Goal: Task Accomplishment & Management: Use online tool/utility

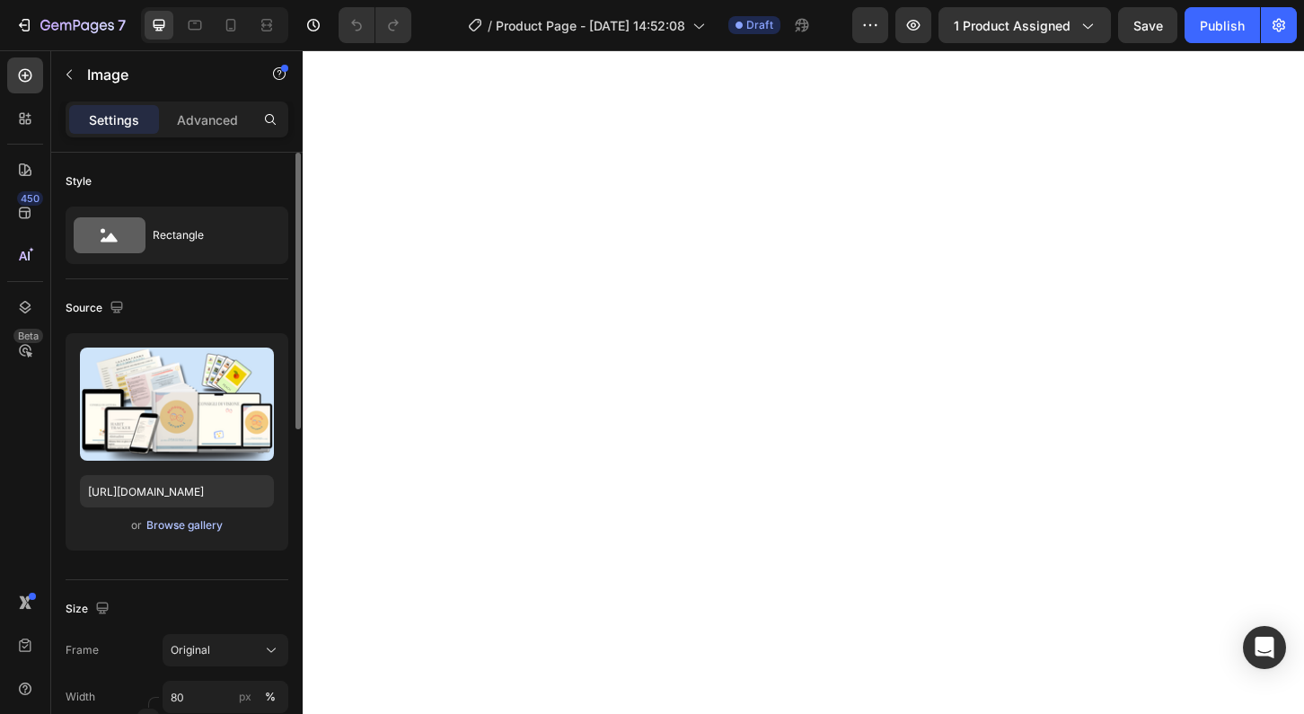
click at [169, 526] on div "Browse gallery" at bounding box center [184, 525] width 76 height 16
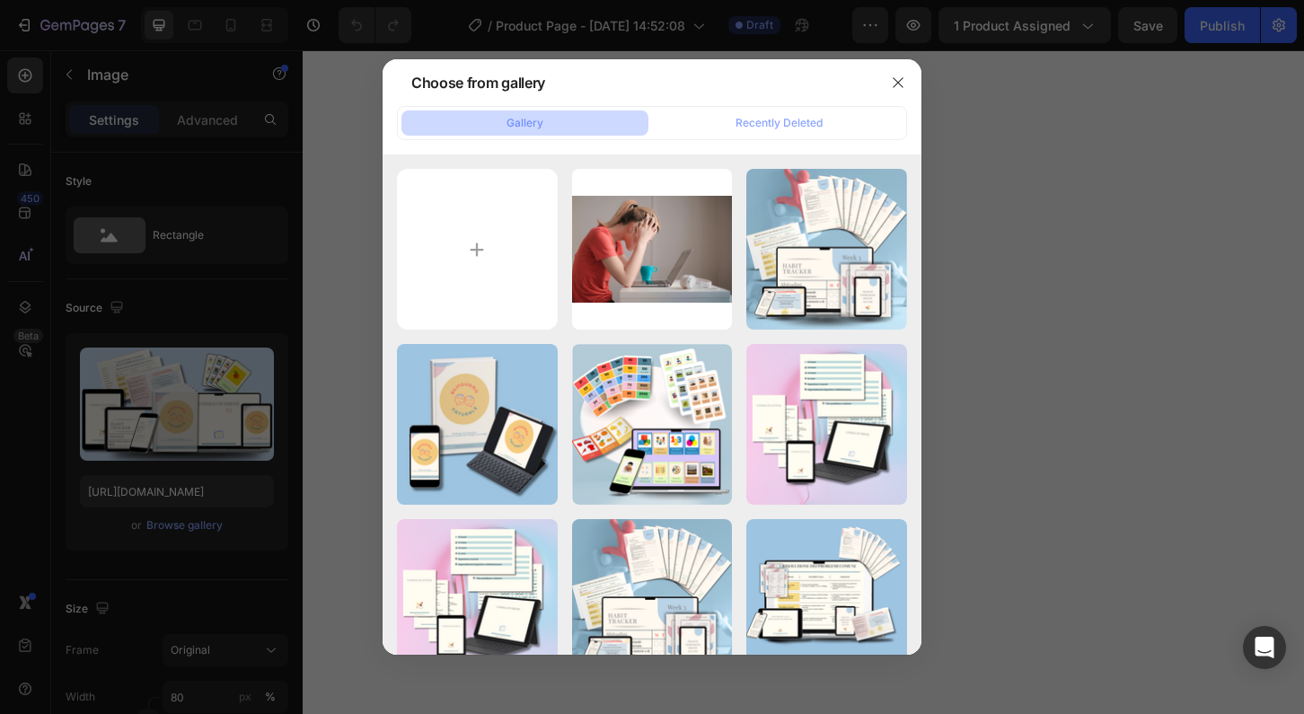
type input "C:\fakepath\Mockup main product.png"
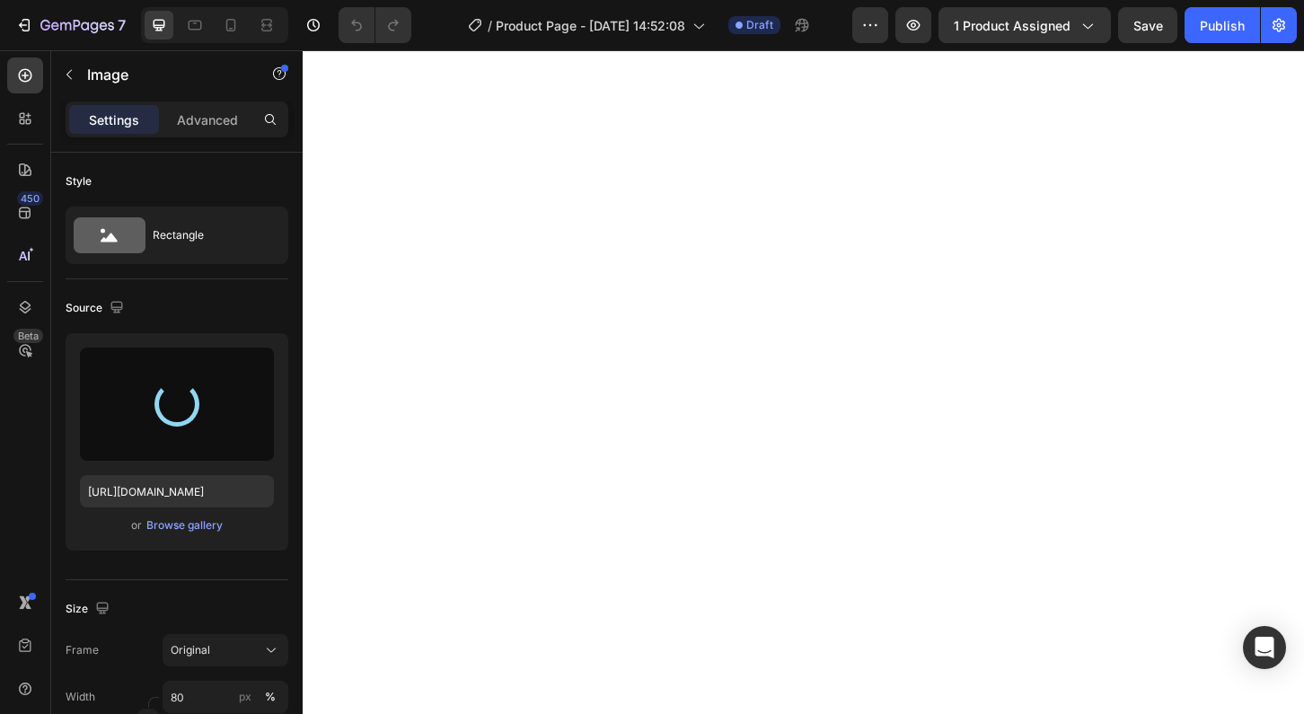
type input "[URL][DOMAIN_NAME]"
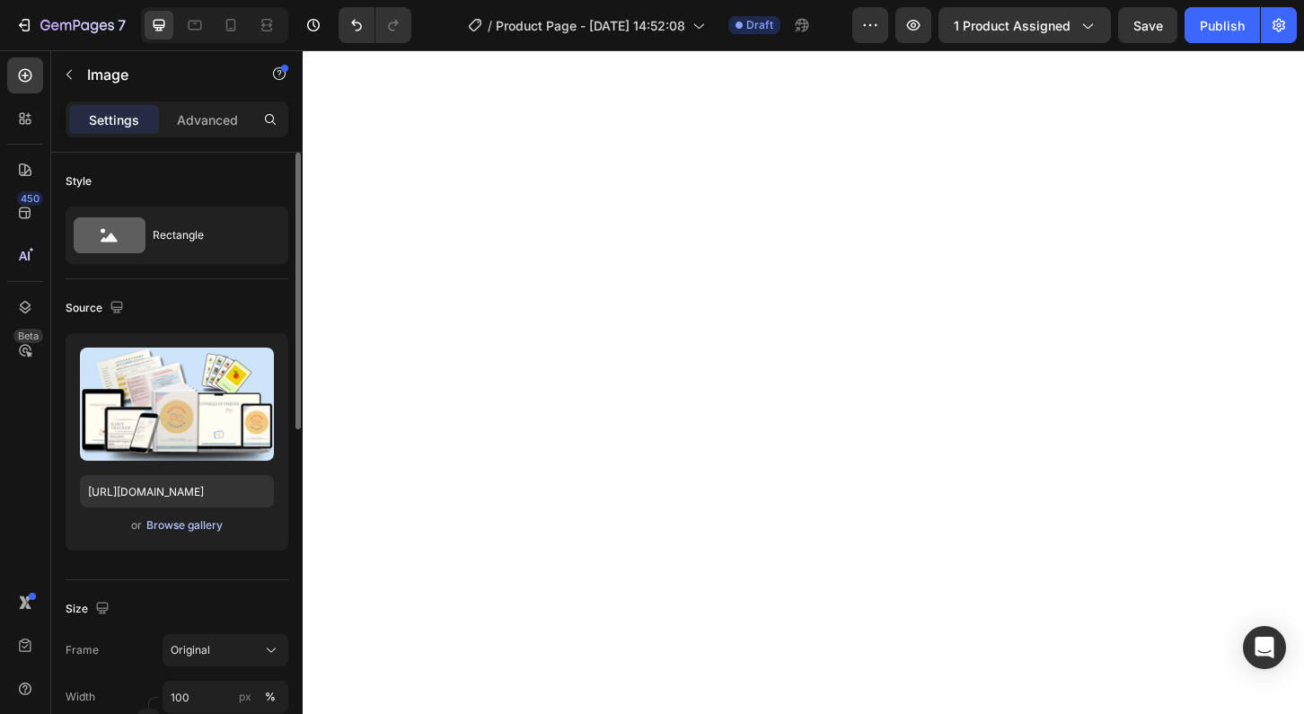
click at [167, 525] on div "Browse gallery" at bounding box center [184, 525] width 76 height 16
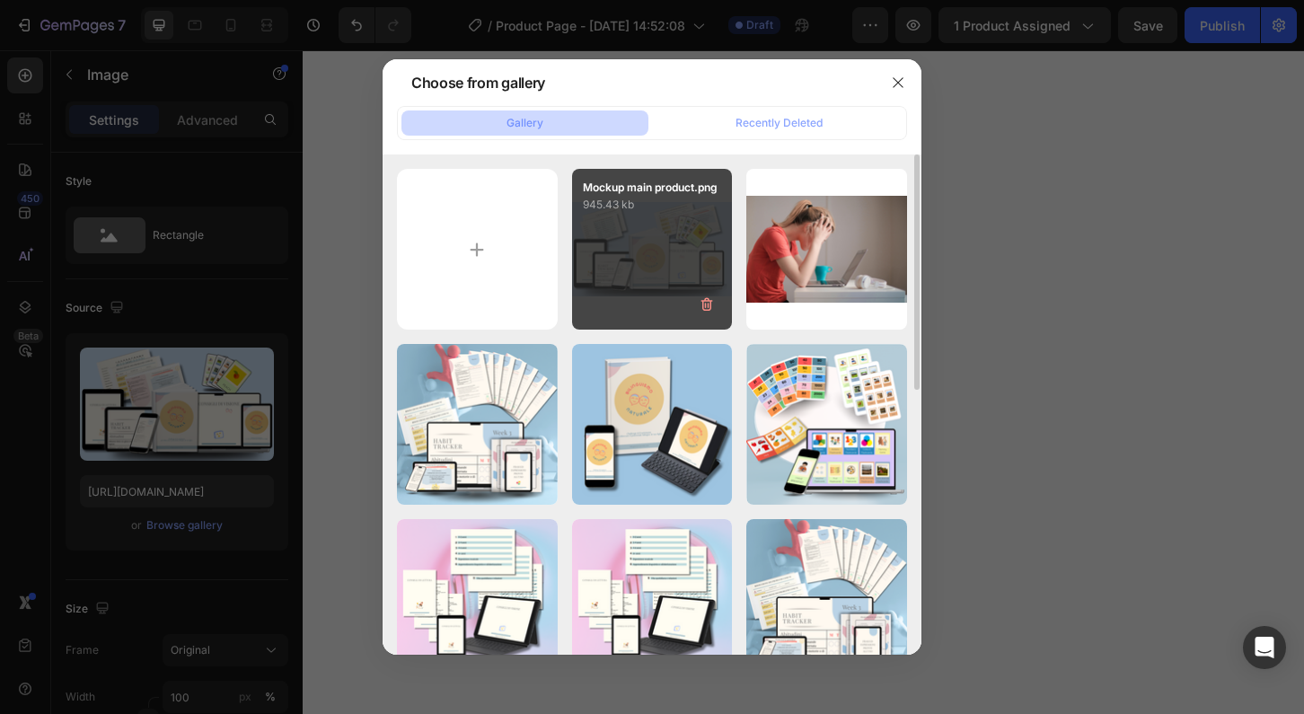
click at [641, 286] on div "Mockup main product.png 945.43 kb" at bounding box center [652, 249] width 161 height 161
type input "[URL][DOMAIN_NAME]"
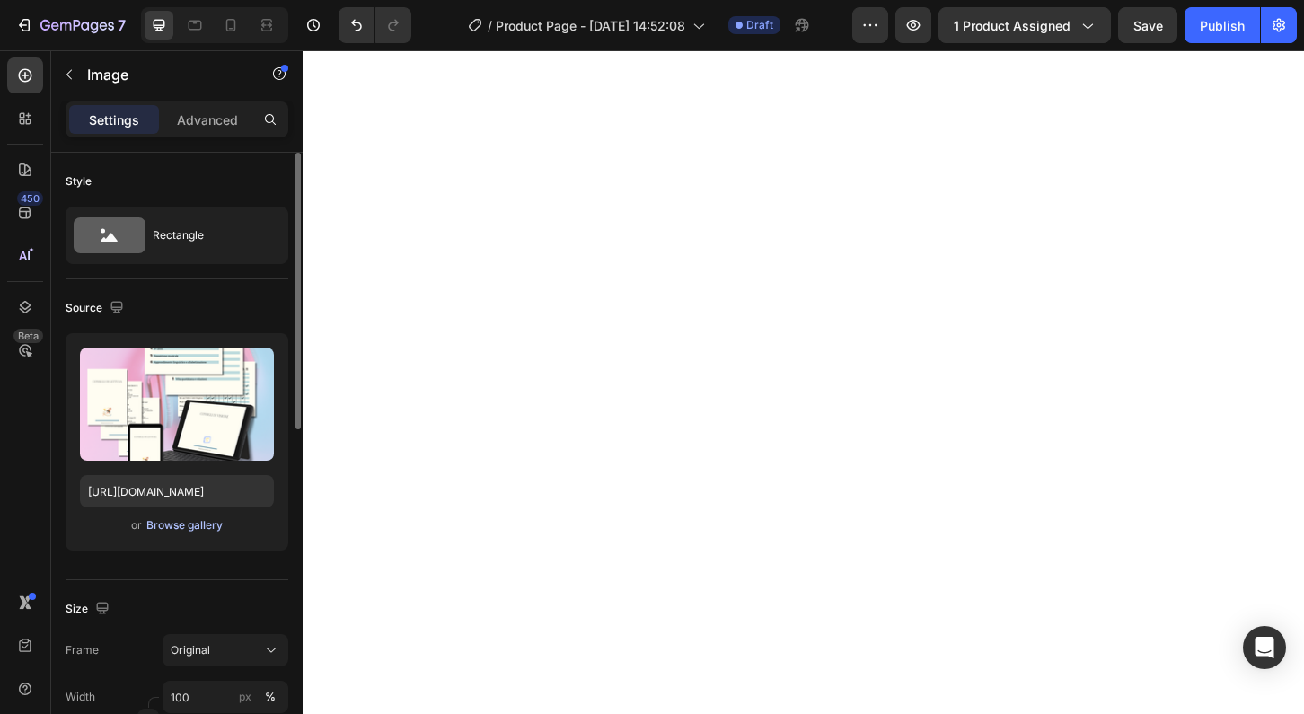
click at [171, 527] on div "Browse gallery" at bounding box center [184, 525] width 76 height 16
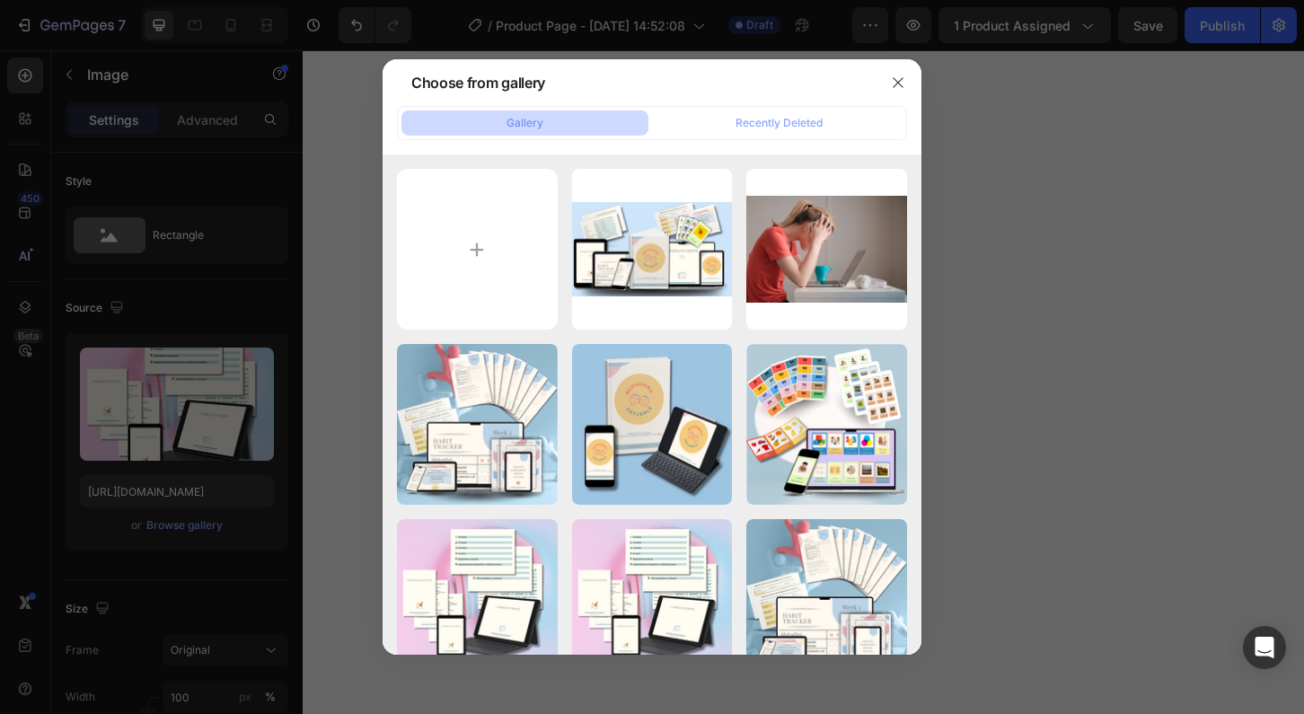
type input "C:\fakepath\Read & Watch mockup.png"
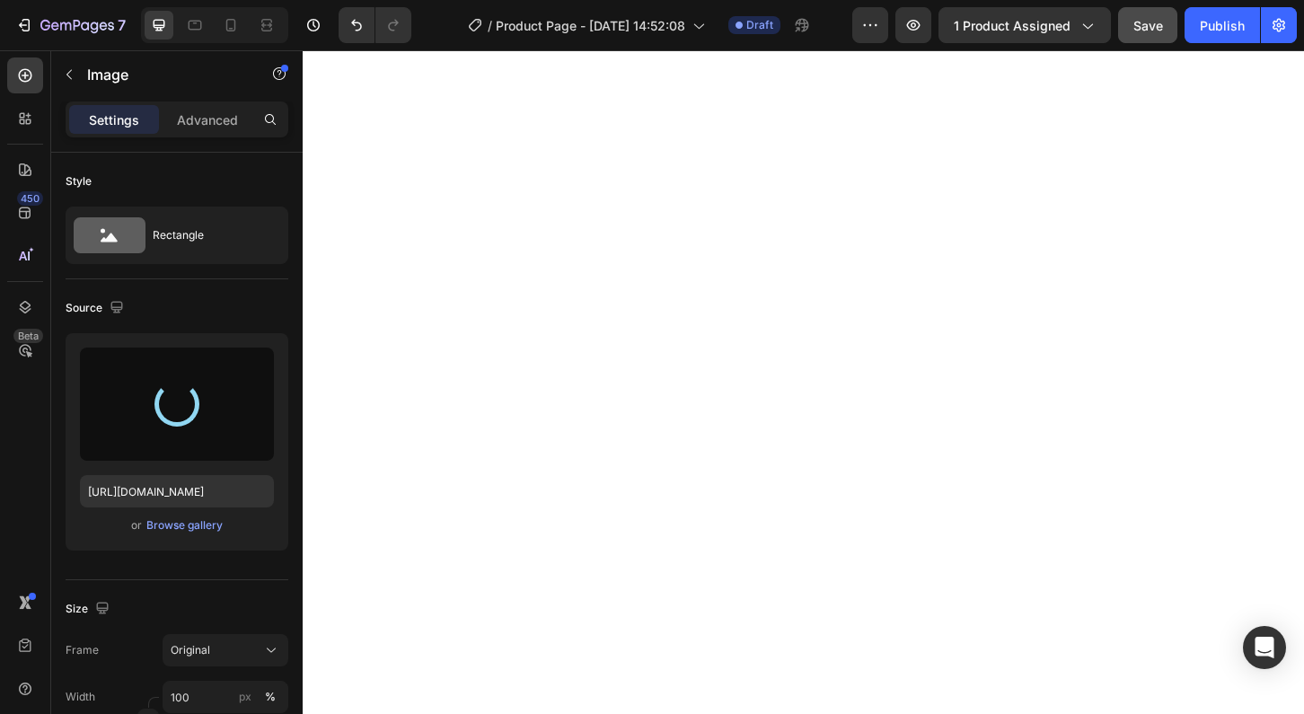
type input "[URL][DOMAIN_NAME]"
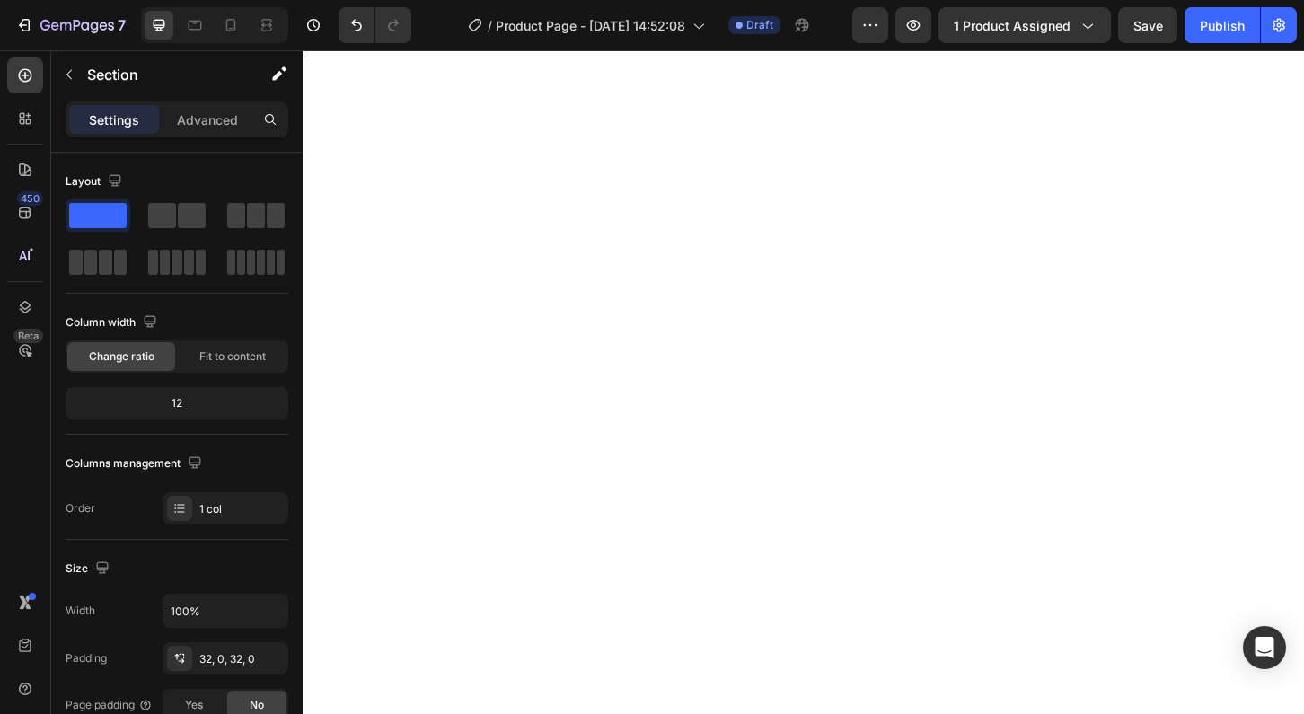
click at [870, 2] on div "7 / Product Page - [DATE] 14:52:08 Draft Preview 1 product assigned Save Publish" at bounding box center [652, 25] width 1304 height 51
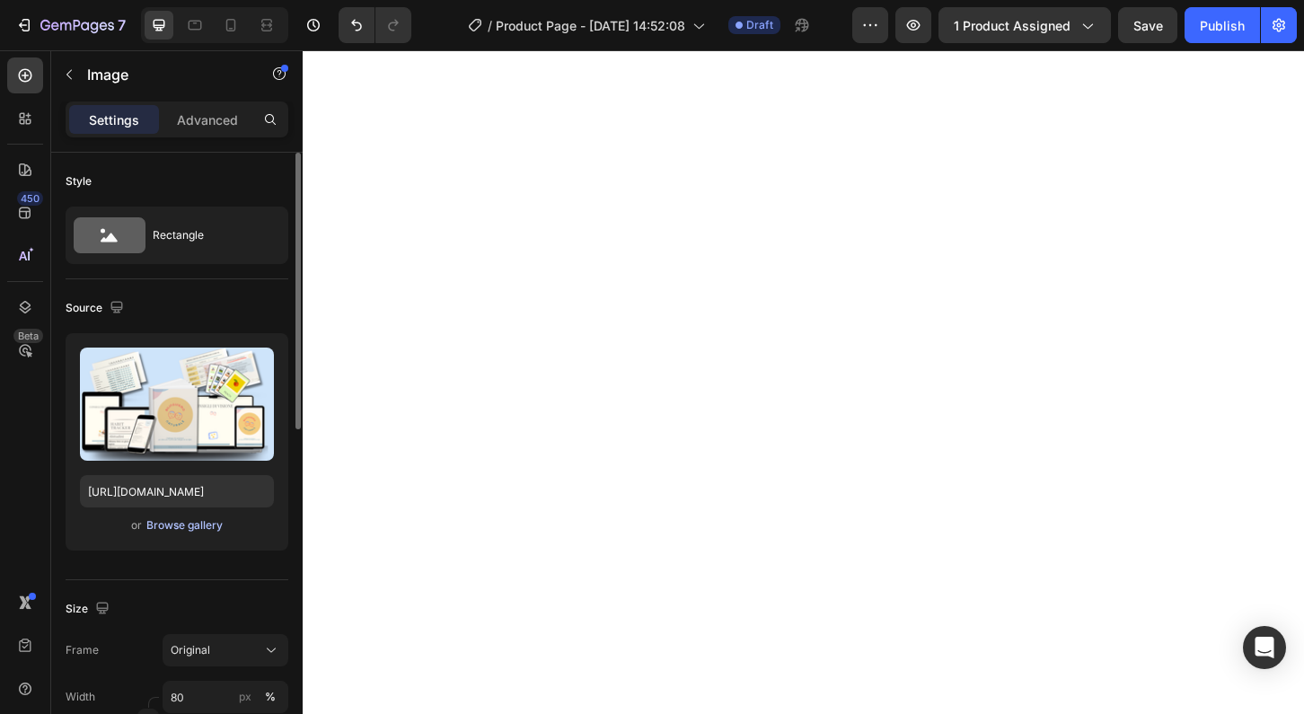
click at [174, 531] on div "Browse gallery" at bounding box center [184, 525] width 76 height 16
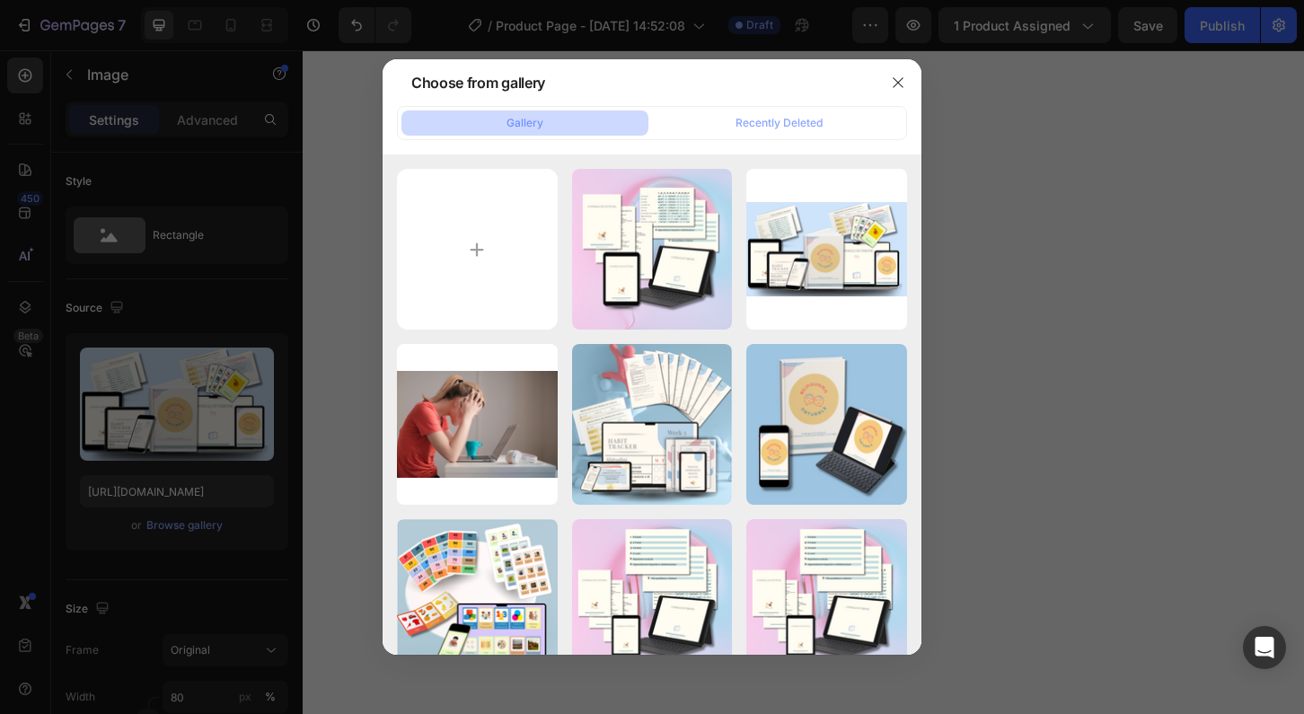
type input "C:\fakepath\mockup 1-6.png"
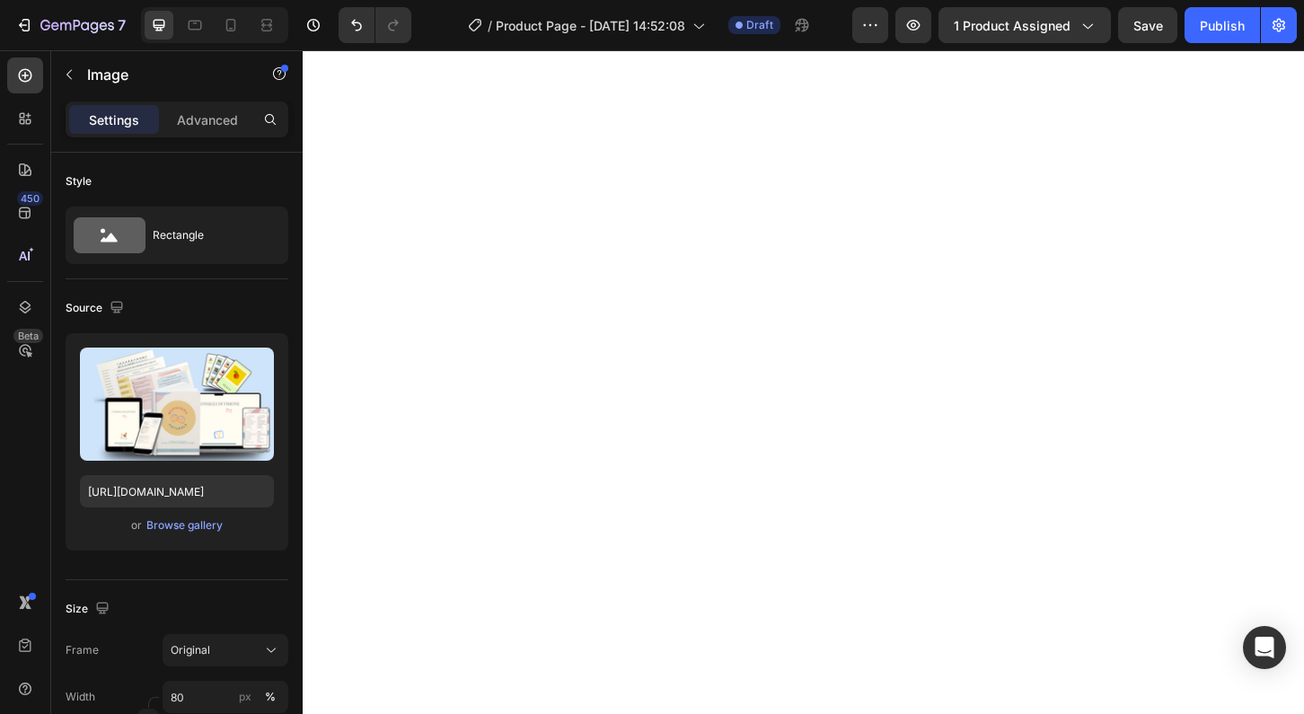
type input "[URL][DOMAIN_NAME]"
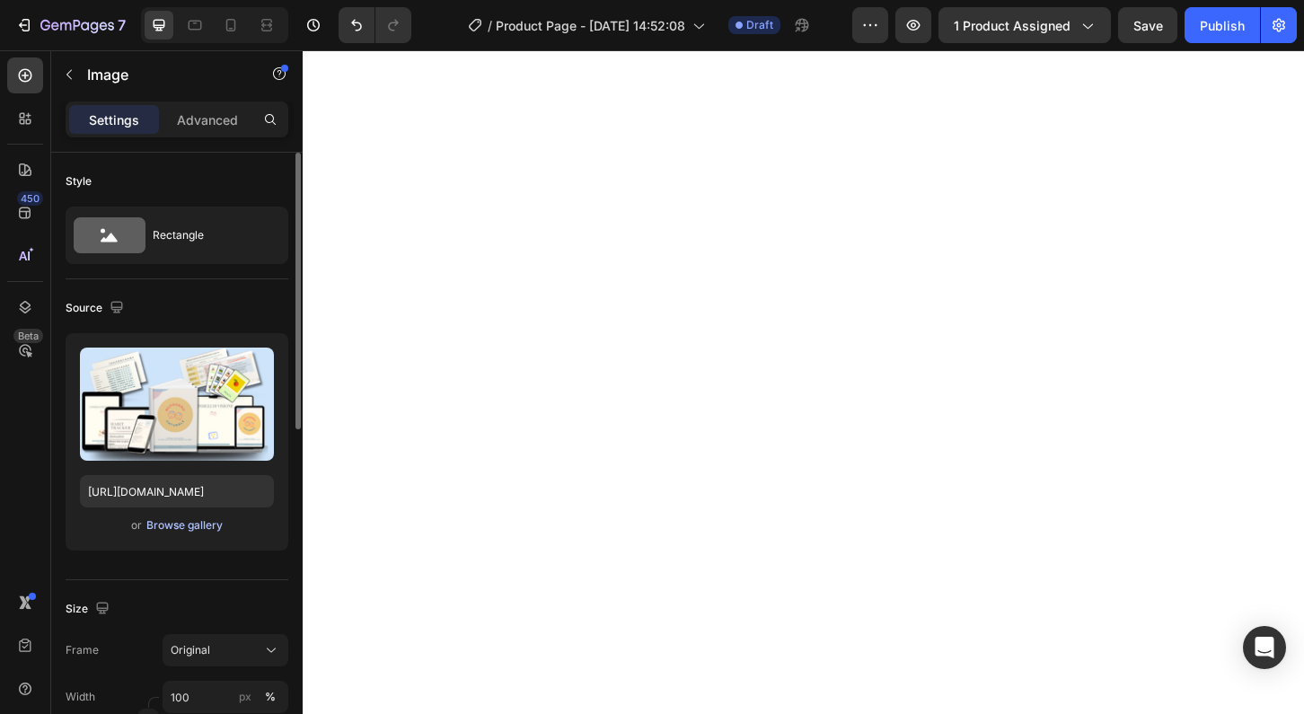
click at [162, 523] on div "Browse gallery" at bounding box center [184, 525] width 76 height 16
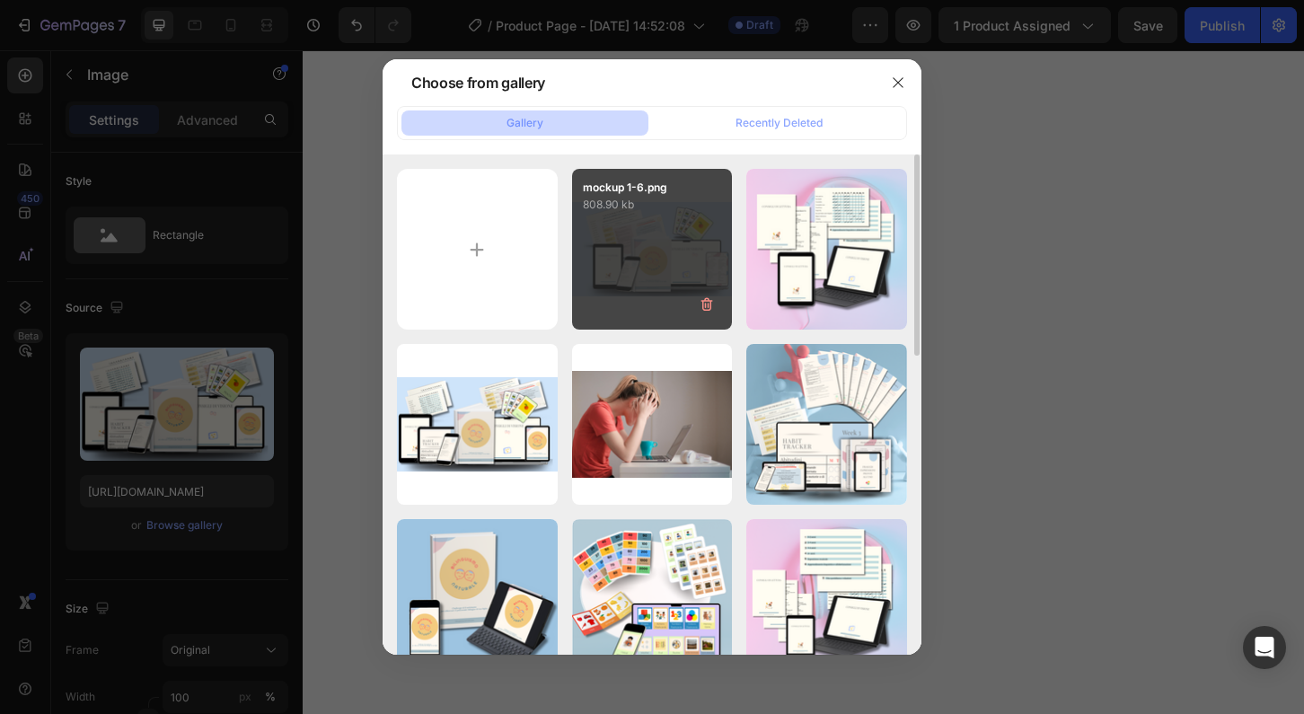
click at [644, 255] on div "mockup 1-6.png 808.90 kb" at bounding box center [652, 249] width 161 height 161
type input "[URL][DOMAIN_NAME]"
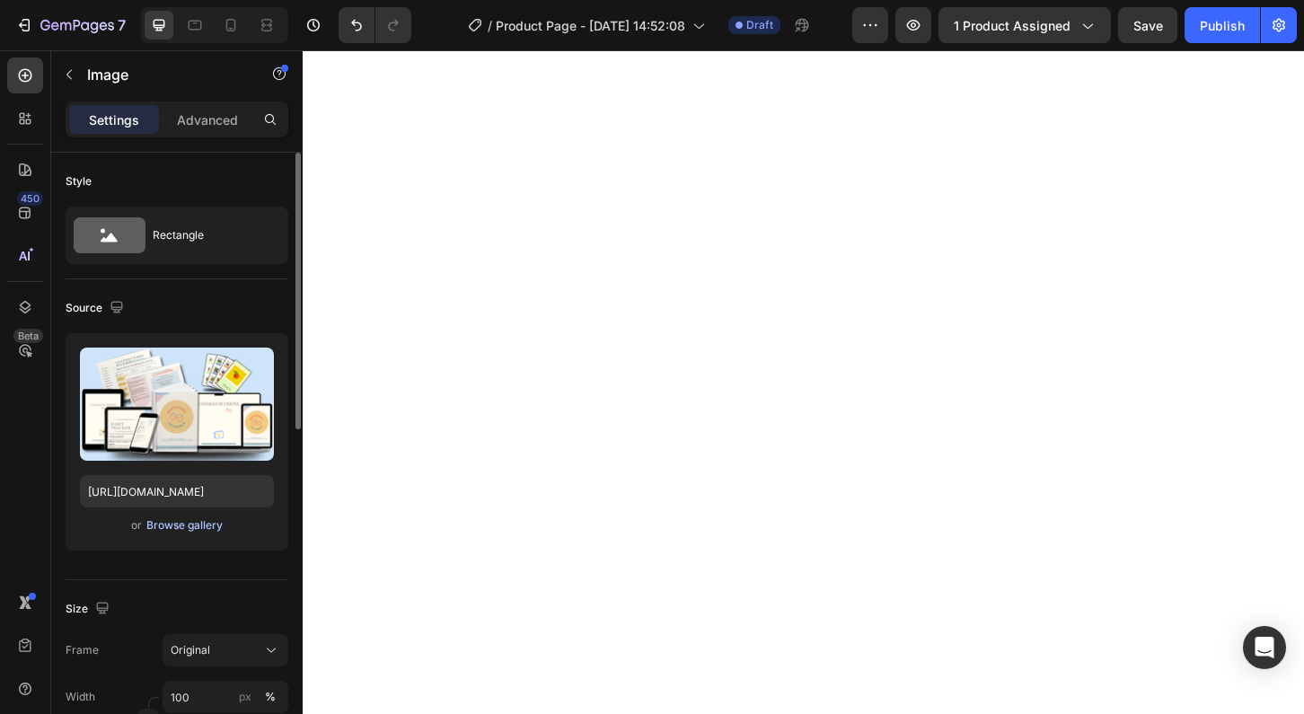
click at [199, 526] on div "Browse gallery" at bounding box center [184, 525] width 76 height 16
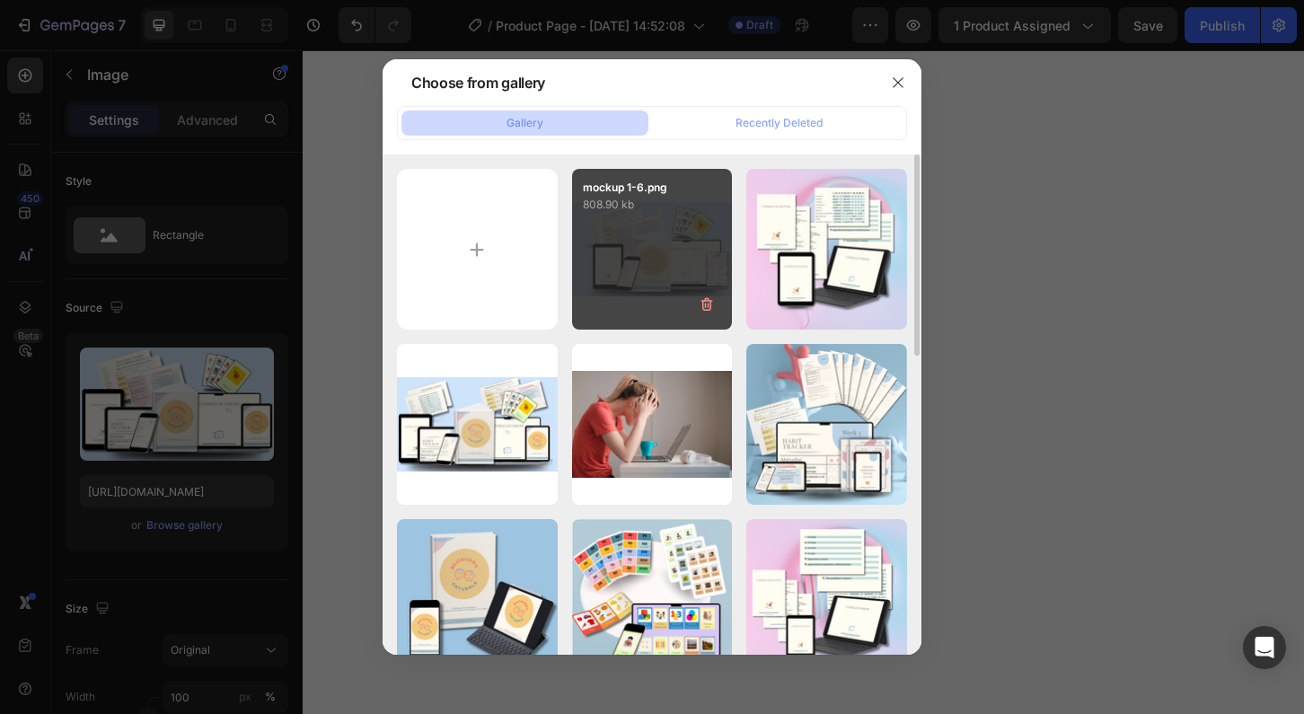
click at [593, 271] on div "mockup 1-6.png 808.90 kb" at bounding box center [652, 249] width 161 height 161
type input "[URL][DOMAIN_NAME]"
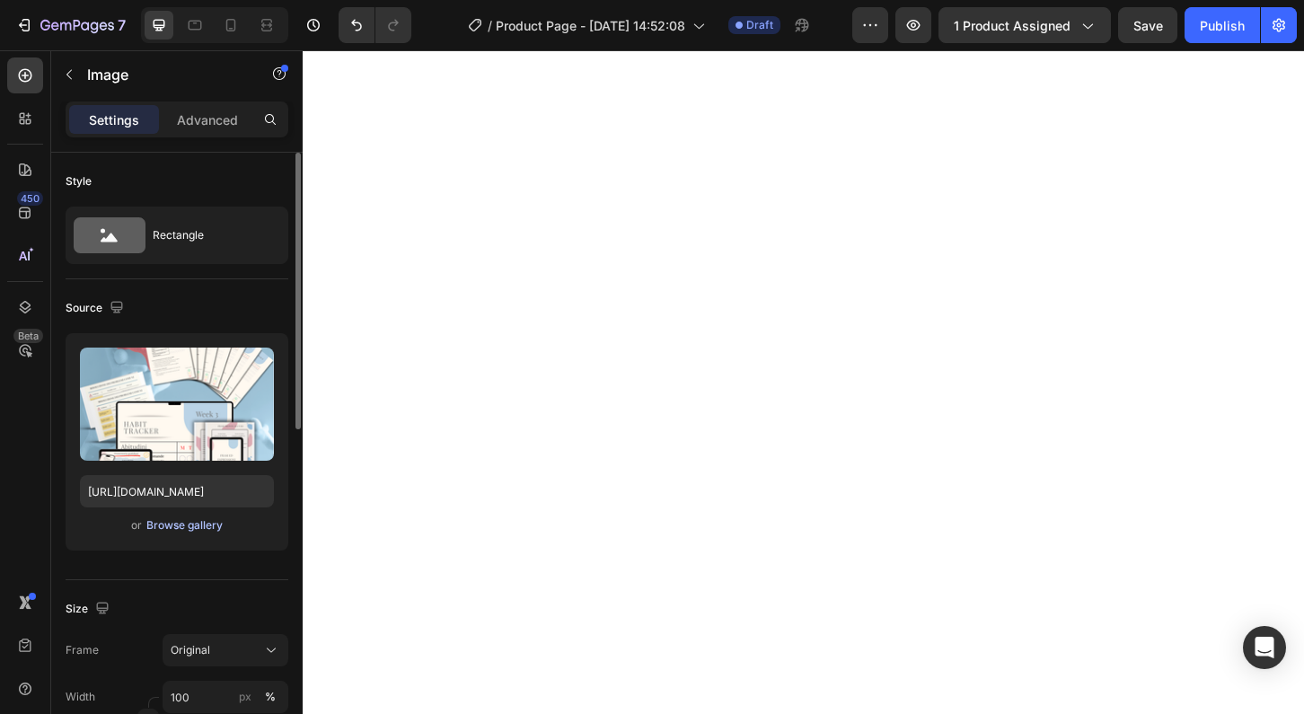
click at [187, 529] on div "Browse gallery" at bounding box center [184, 525] width 76 height 16
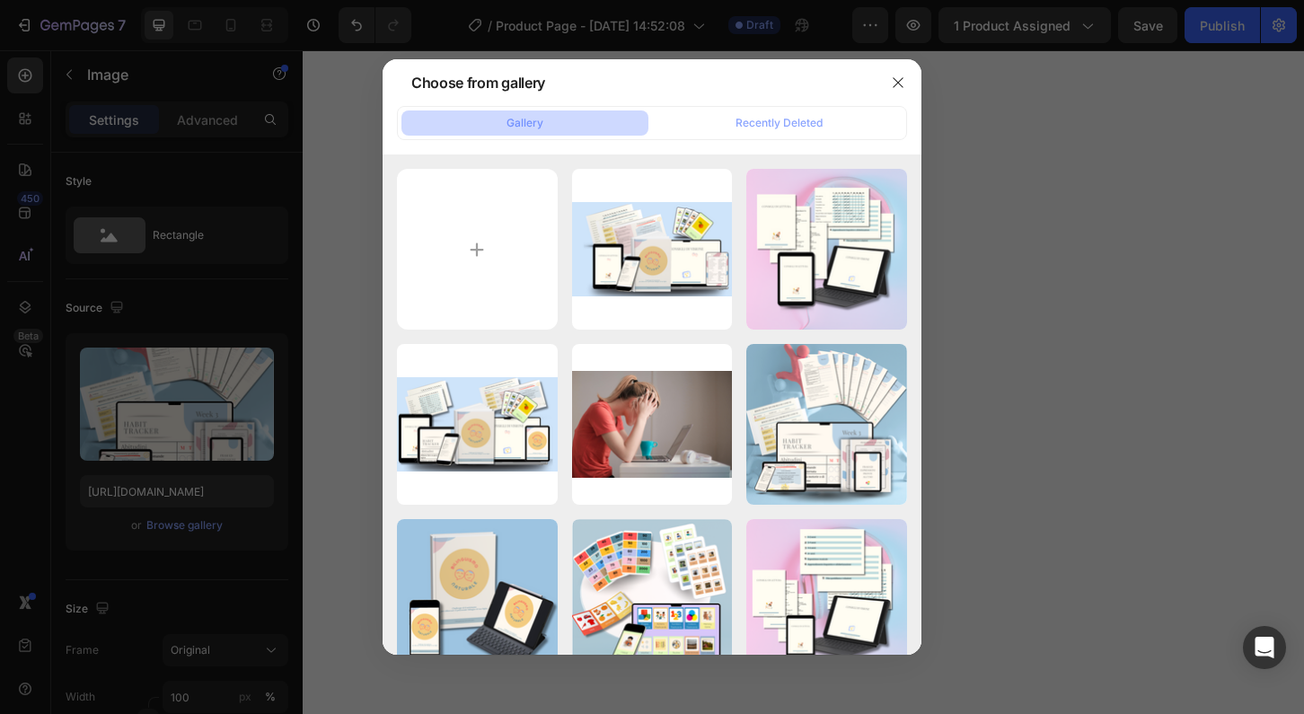
type input "C:\fakepath\Survival Kit mockup-3.png"
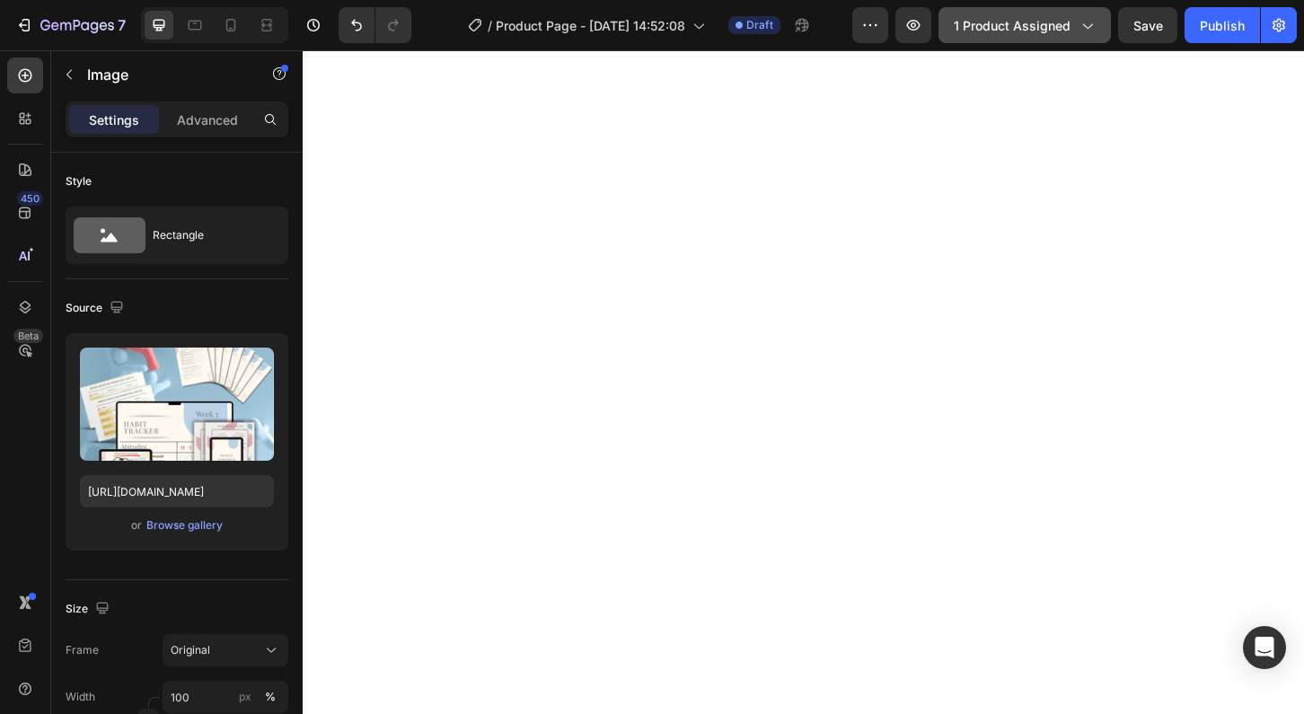
type input "[URL][DOMAIN_NAME]"
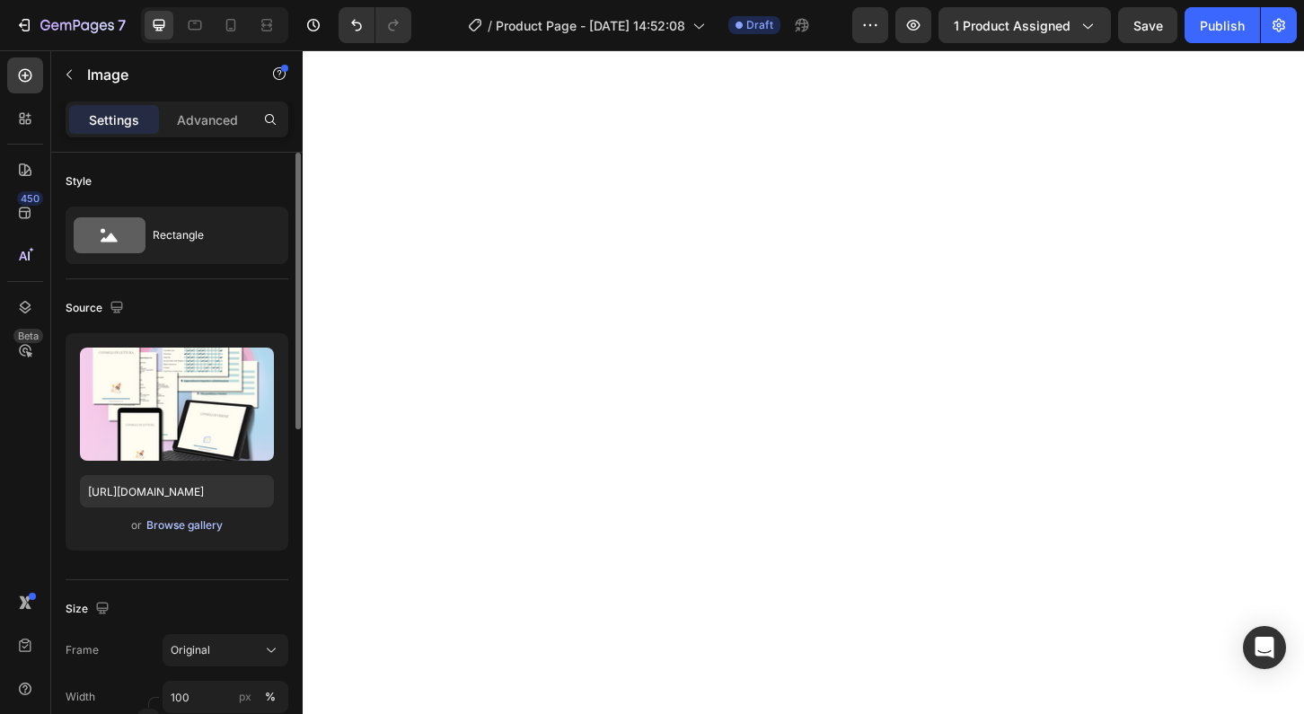
click at [199, 523] on div "Browse gallery" at bounding box center [184, 525] width 76 height 16
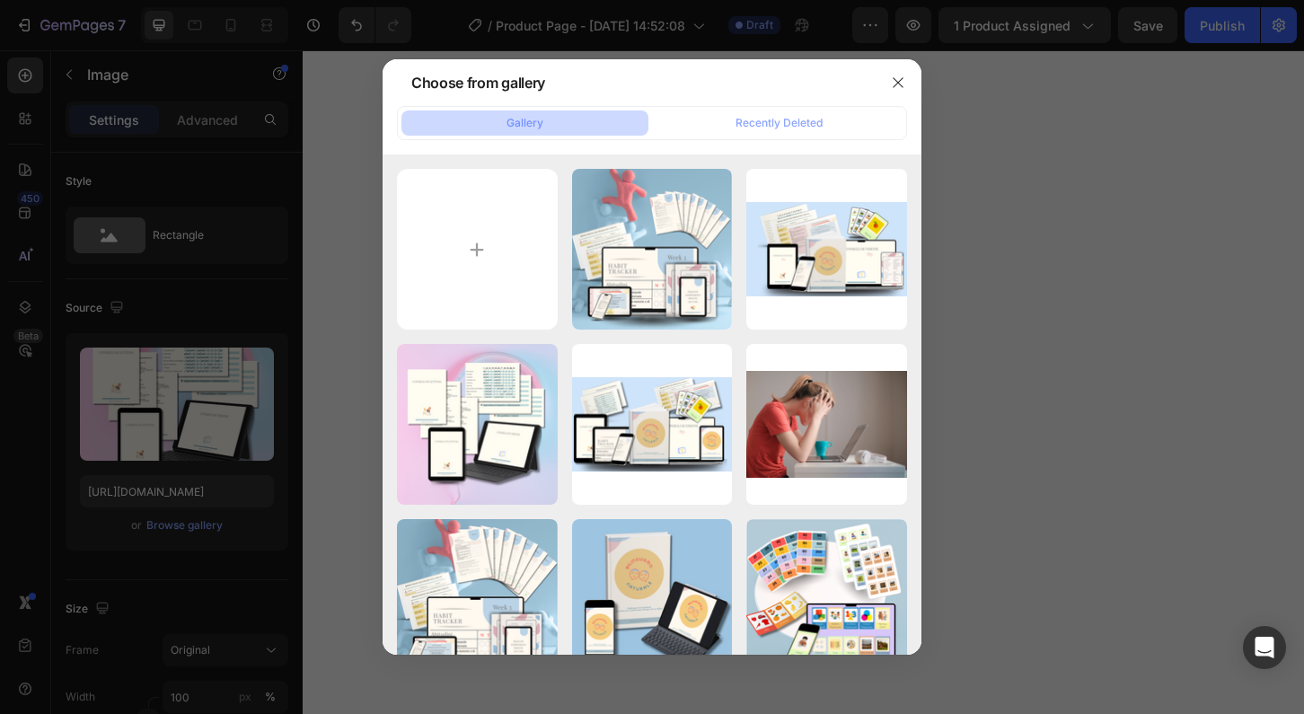
type input "C:\fakepath\Read & Watch mockup-2.png"
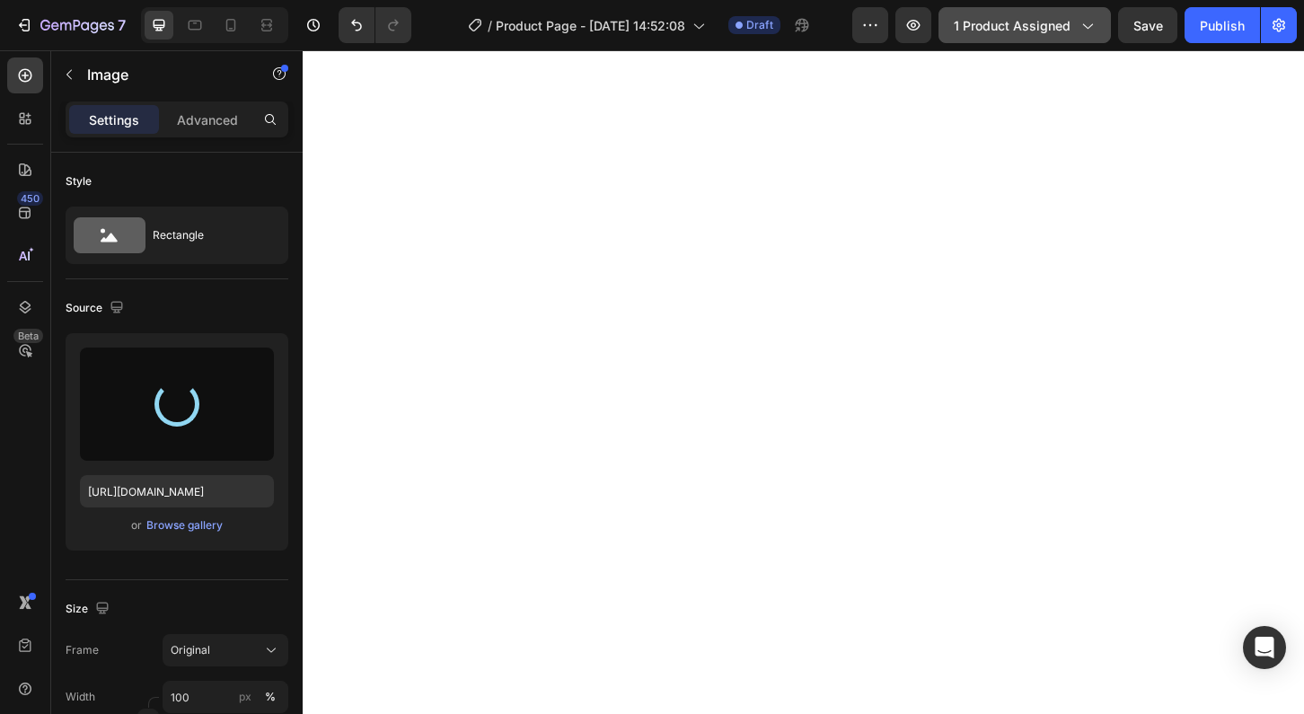
type input "[URL][DOMAIN_NAME]"
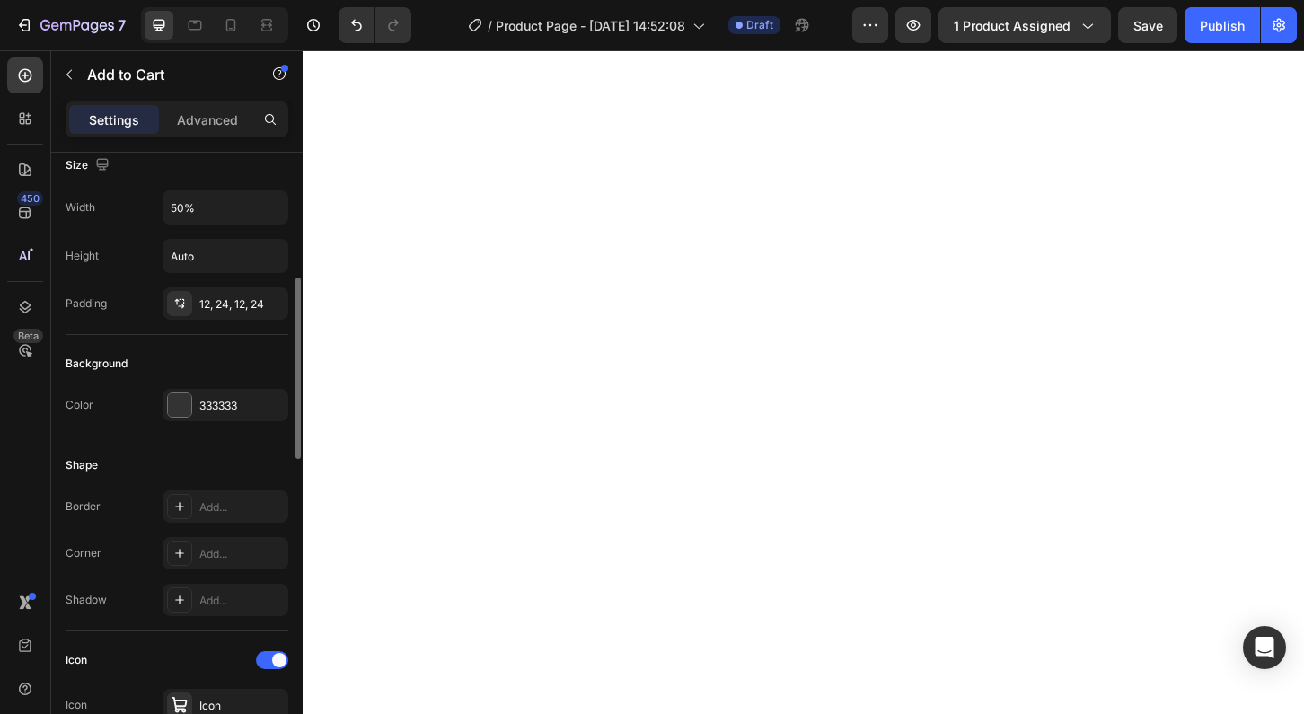
scroll to position [306, 0]
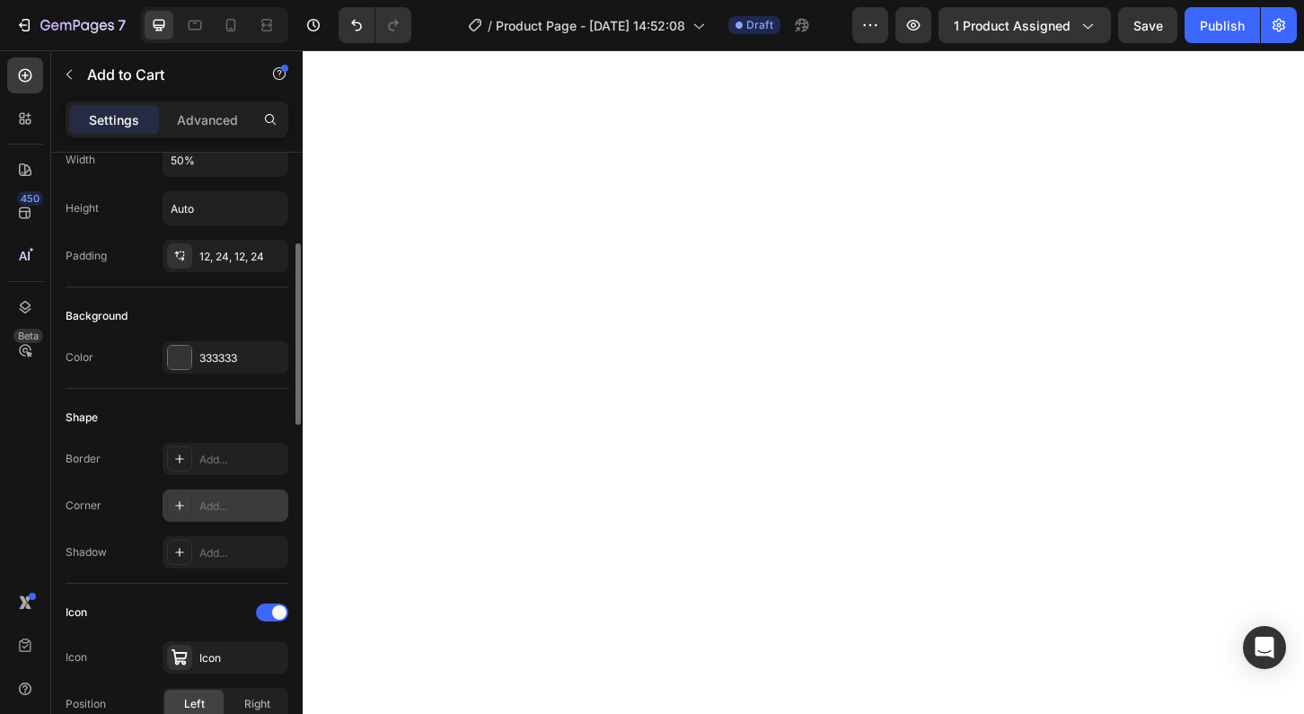
click at [222, 503] on div "Add..." at bounding box center [241, 506] width 84 height 16
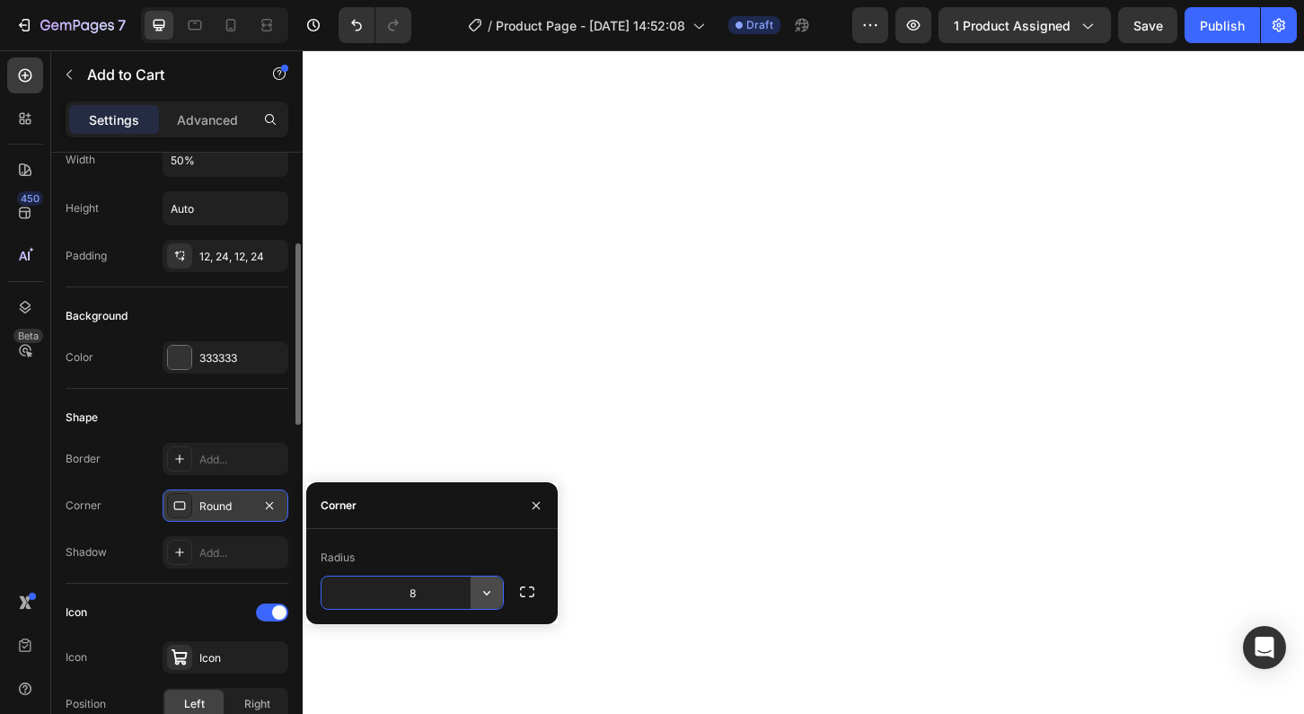
click at [484, 593] on icon "button" at bounding box center [487, 593] width 18 height 18
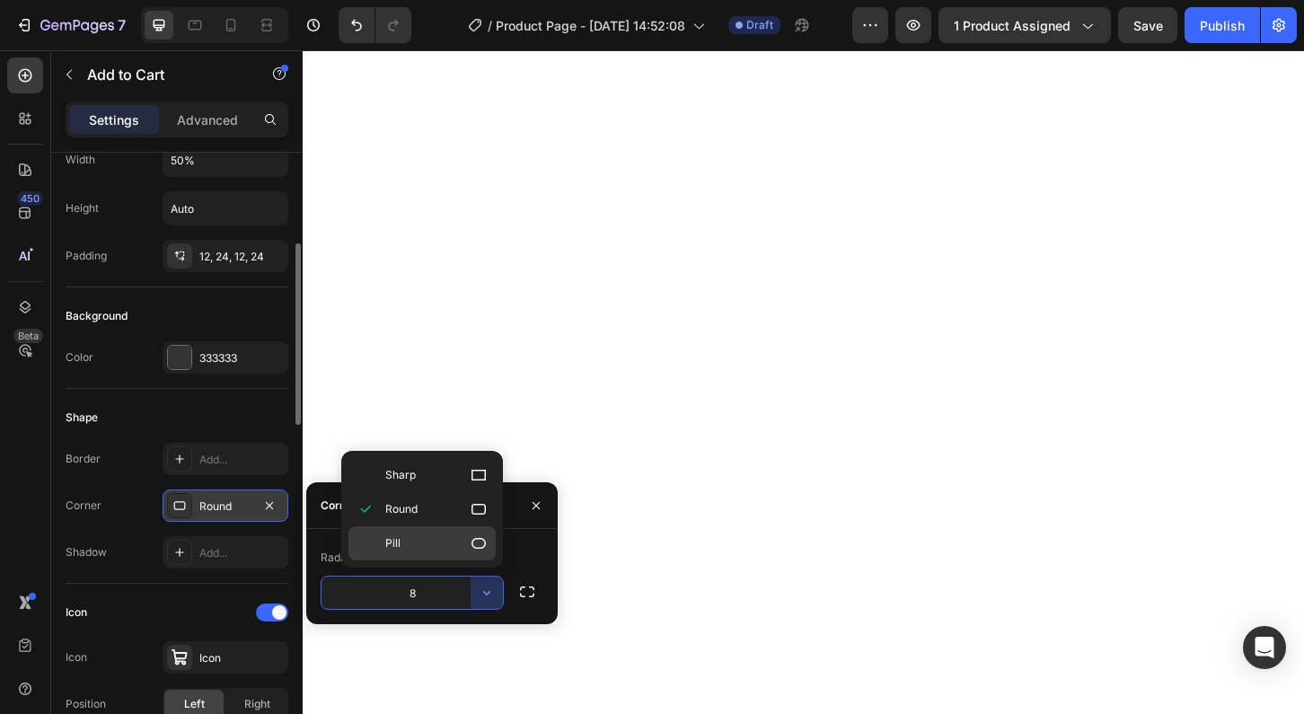
click at [480, 548] on icon at bounding box center [478, 543] width 14 height 11
type input "9999"
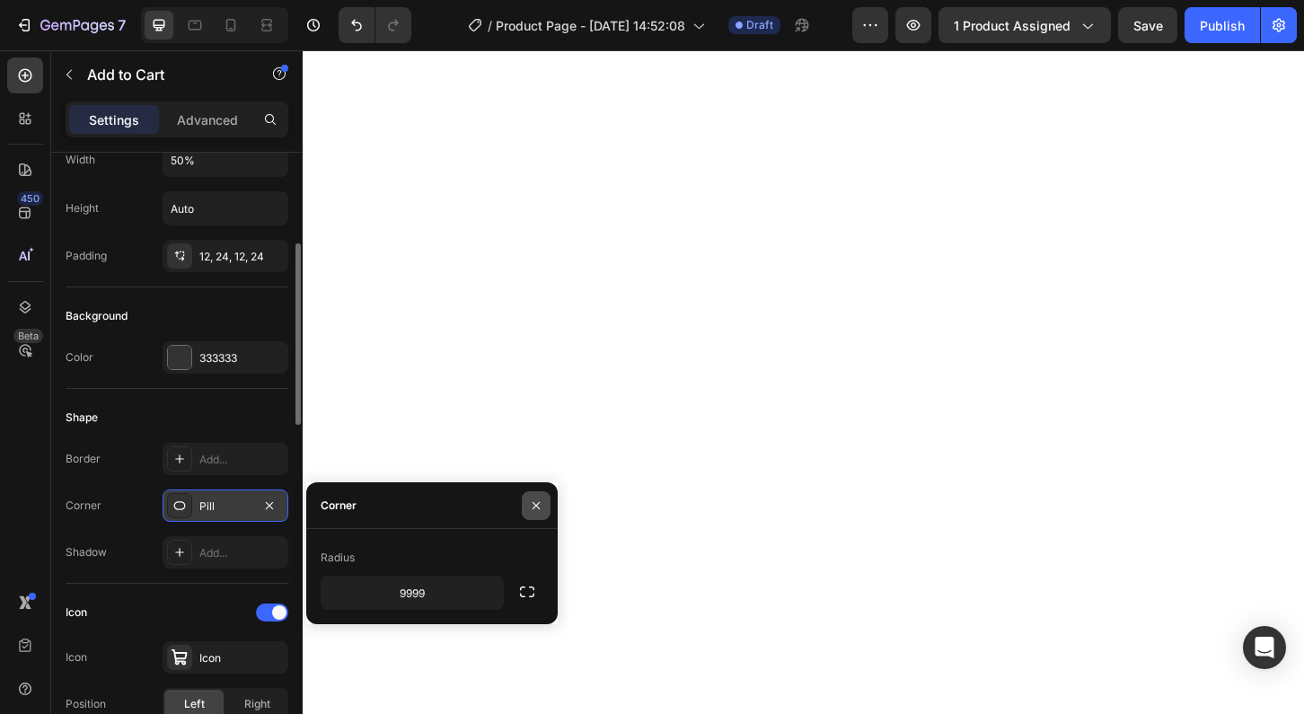
click at [535, 504] on icon "button" at bounding box center [535, 504] width 7 height 7
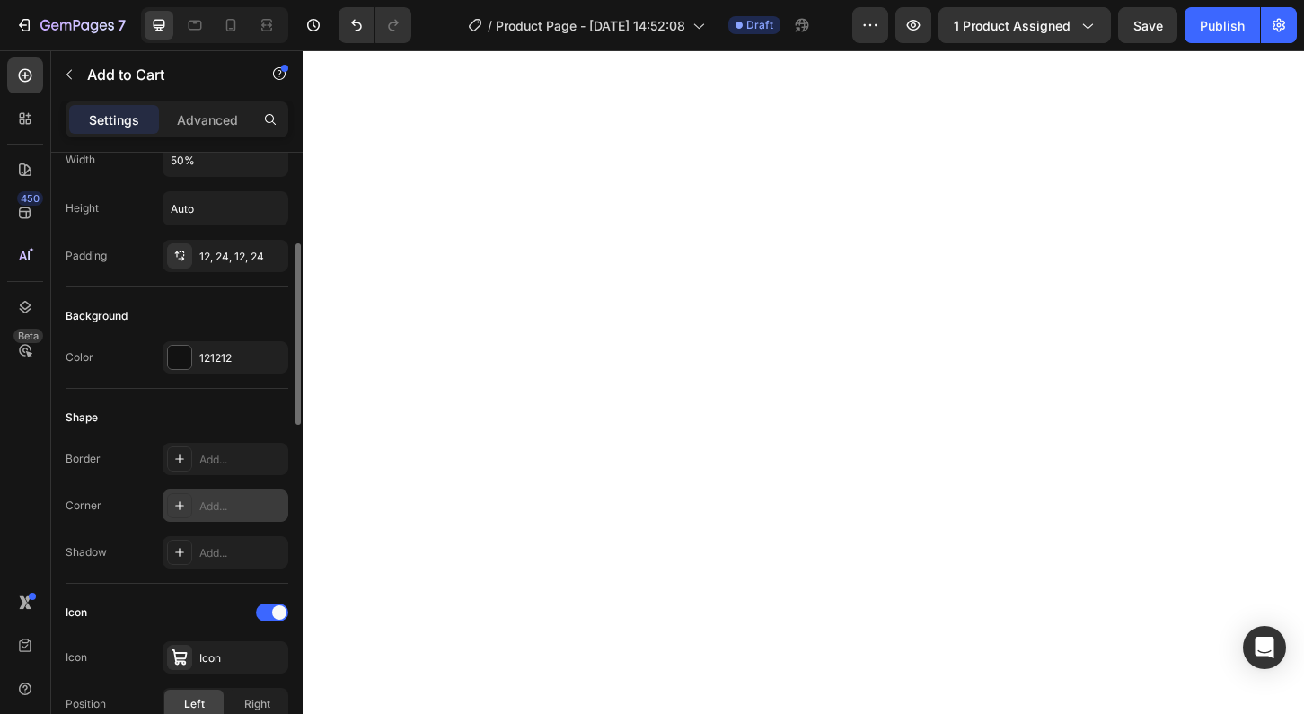
click at [249, 504] on div "Add..." at bounding box center [241, 506] width 84 height 16
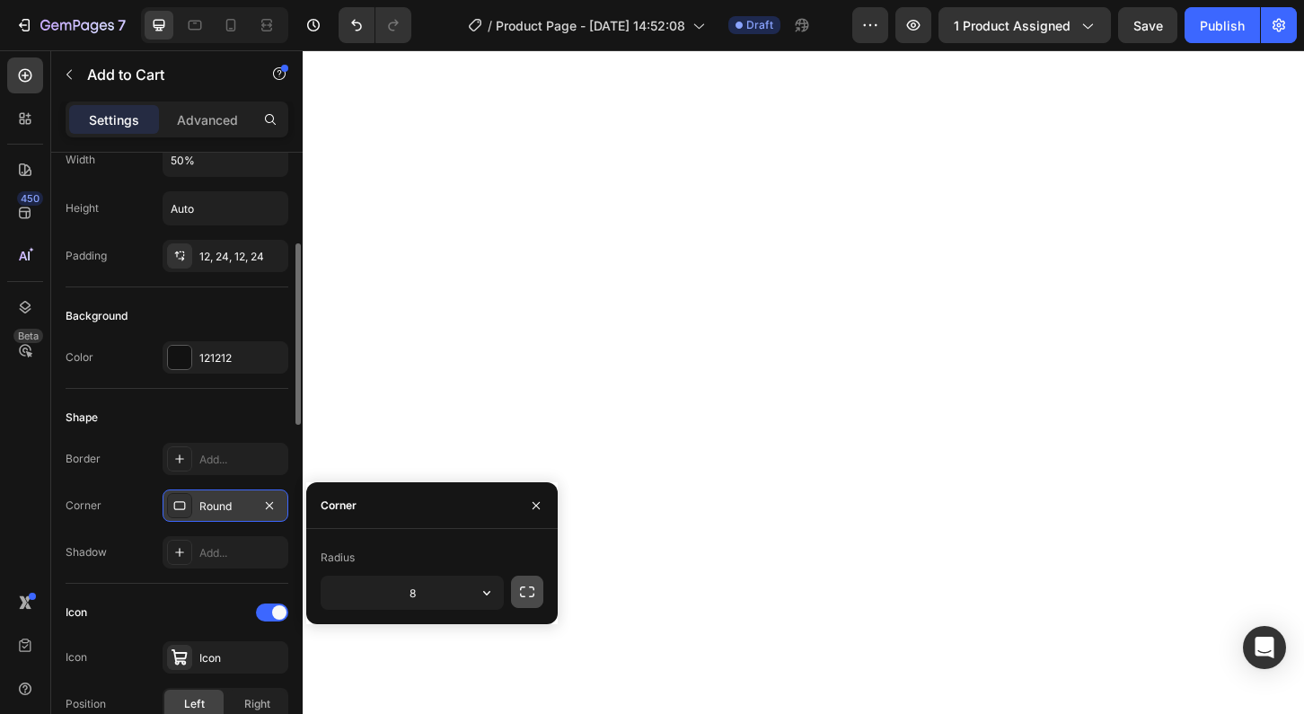
click at [533, 595] on icon "button" at bounding box center [527, 591] width 14 height 11
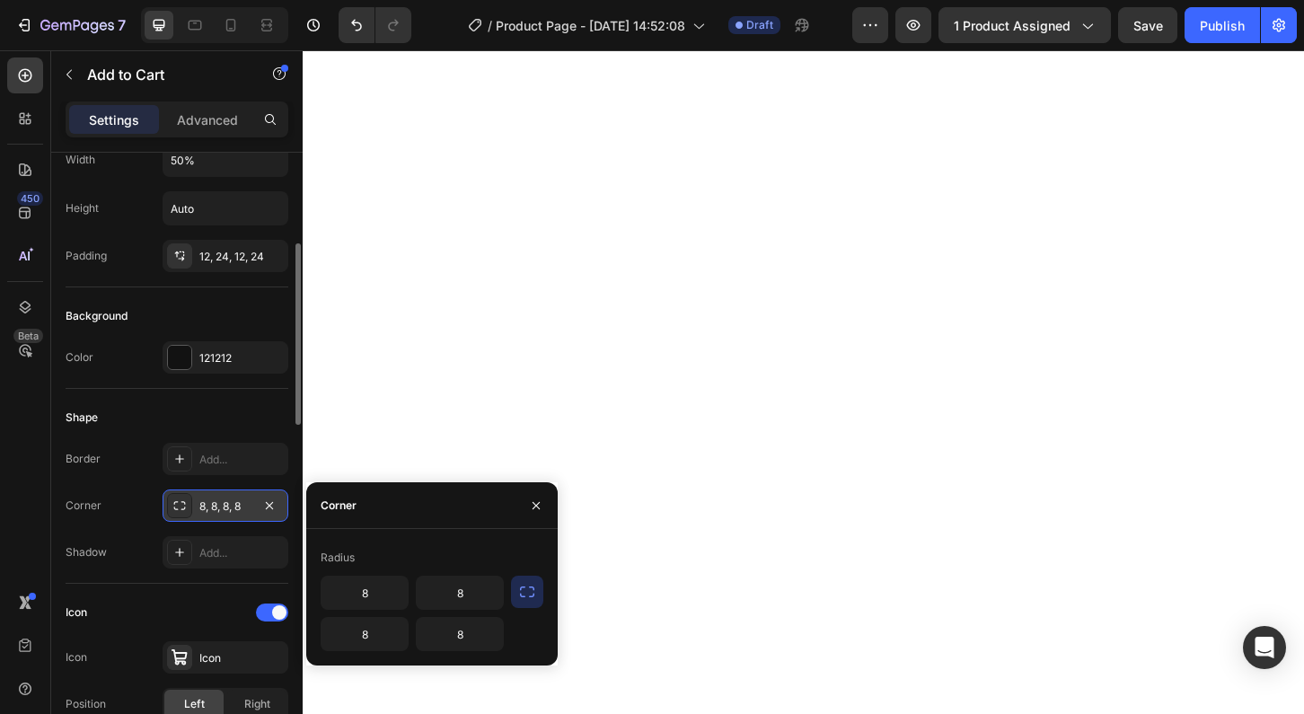
click at [535, 588] on icon "button" at bounding box center [527, 592] width 18 height 18
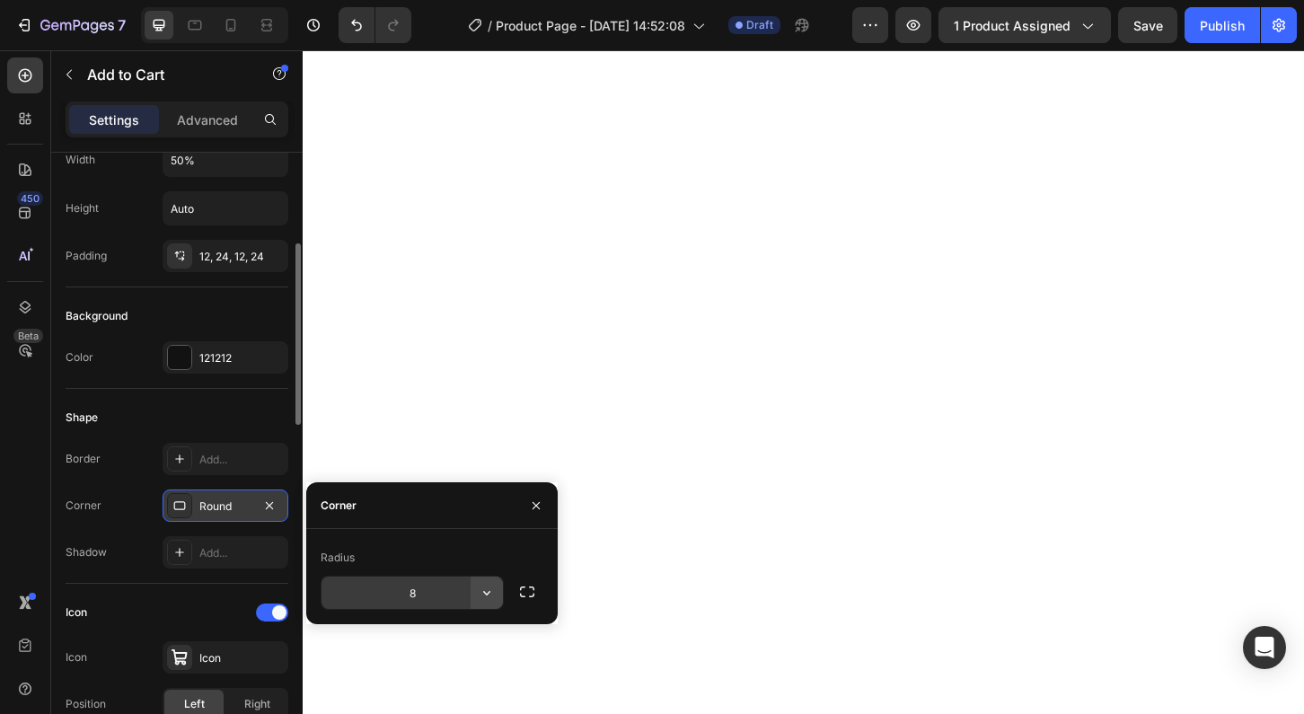
click at [484, 586] on icon "button" at bounding box center [487, 593] width 18 height 18
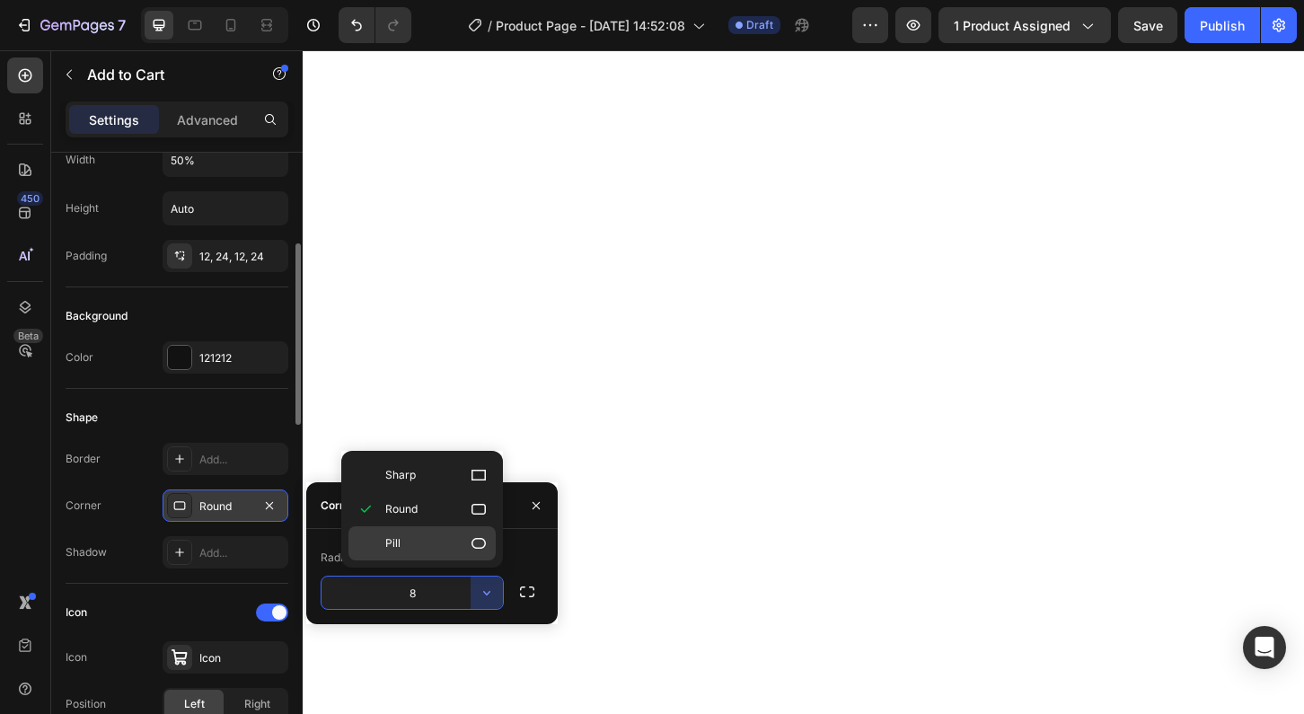
click at [471, 545] on icon at bounding box center [479, 543] width 18 height 18
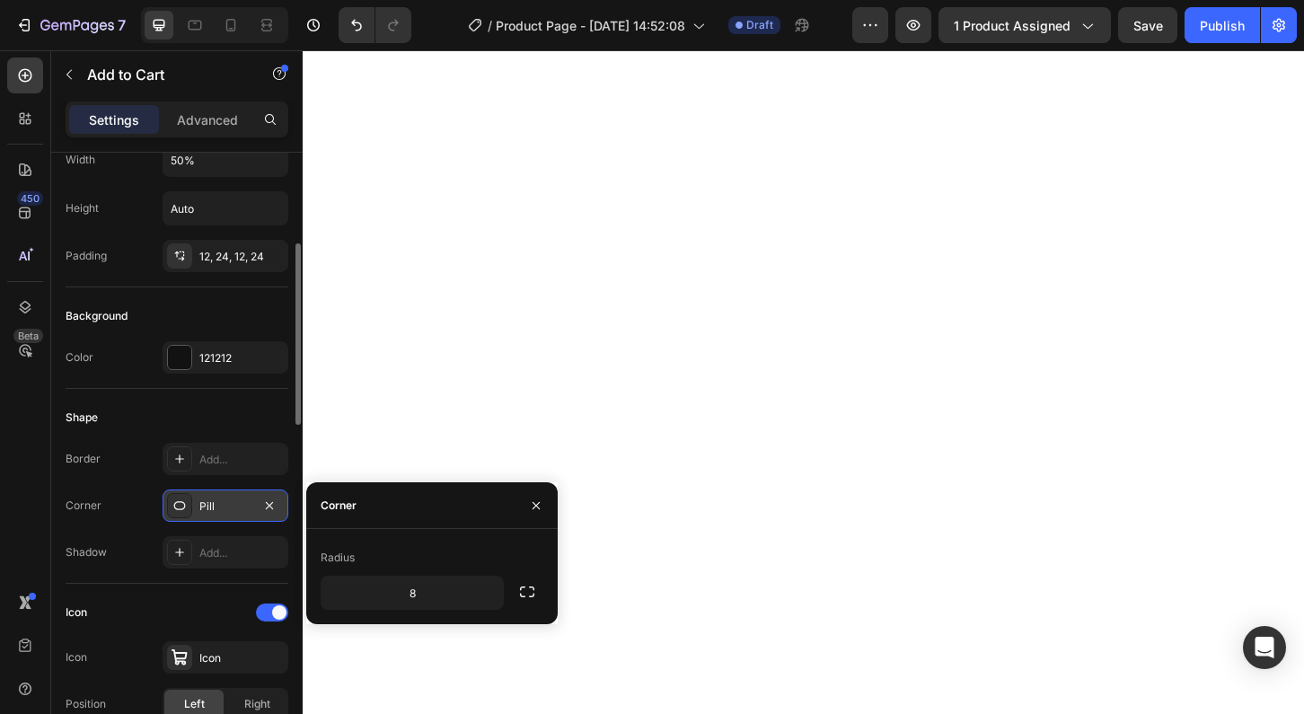
type input "9999"
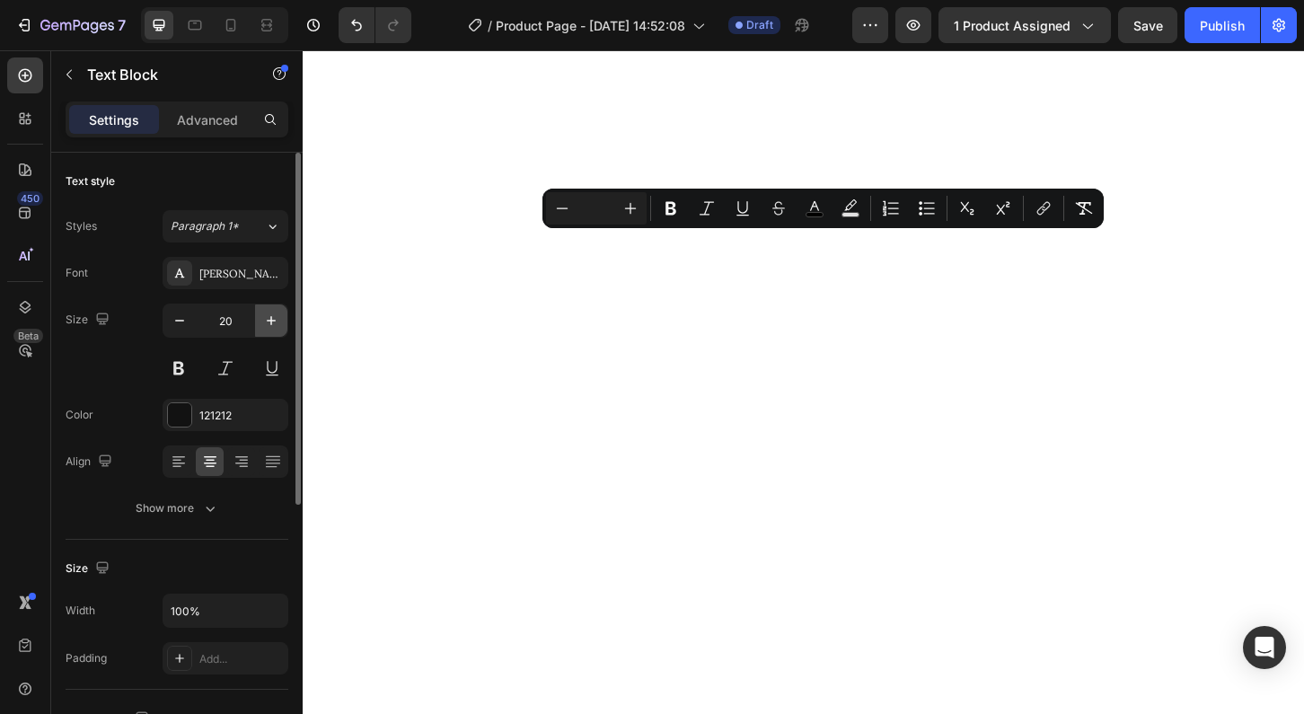
click at [268, 322] on icon "button" at bounding box center [271, 321] width 18 height 18
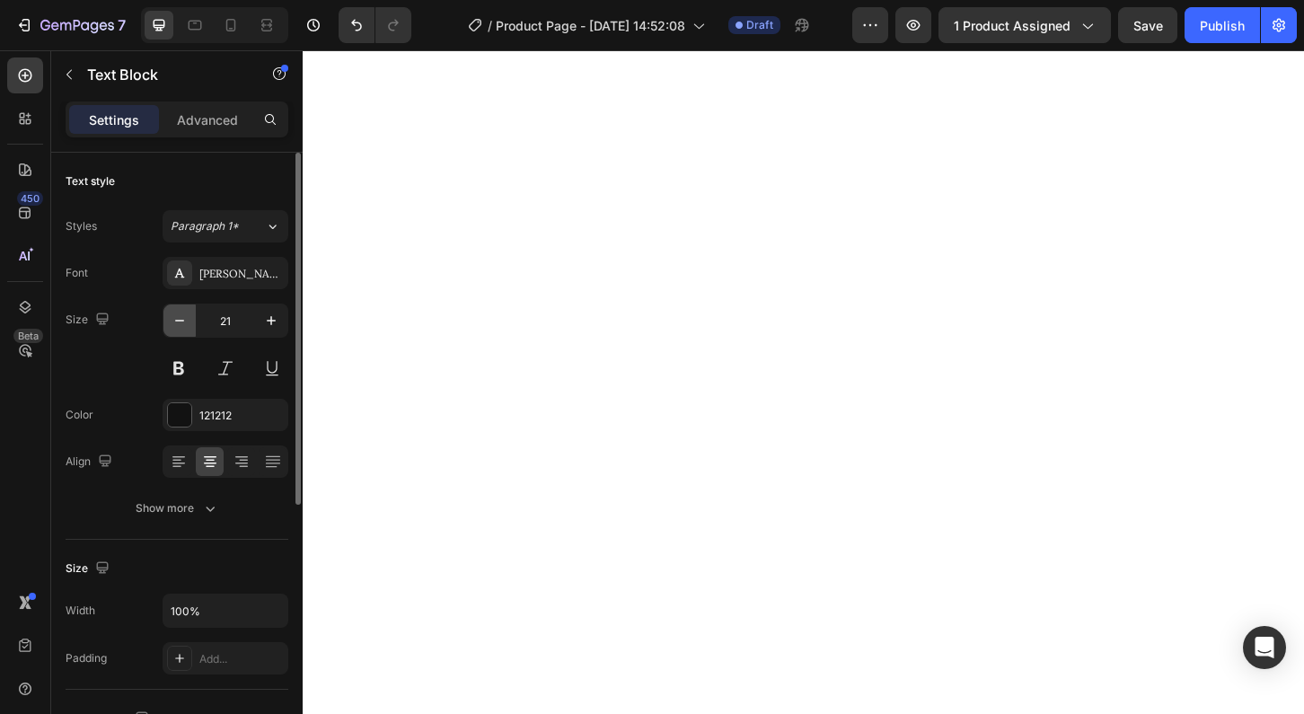
click at [187, 327] on icon "button" at bounding box center [180, 321] width 18 height 18
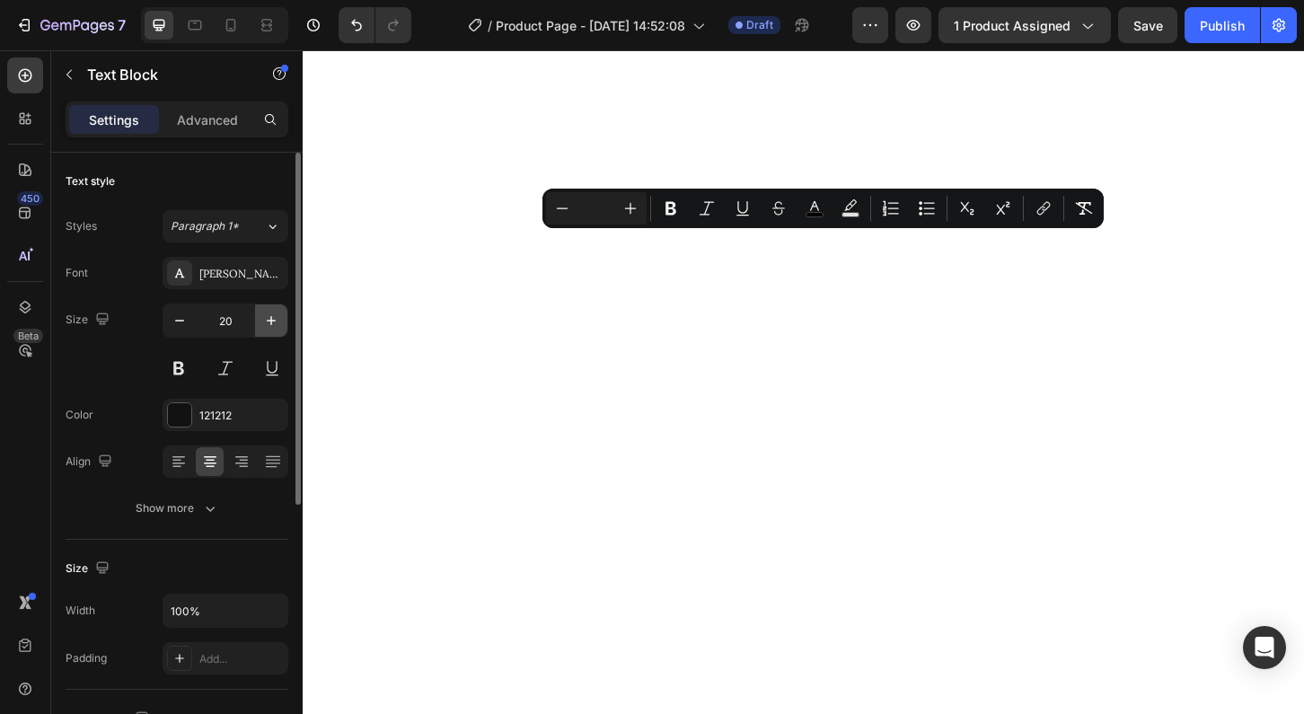
click at [271, 321] on icon "button" at bounding box center [271, 320] width 9 height 9
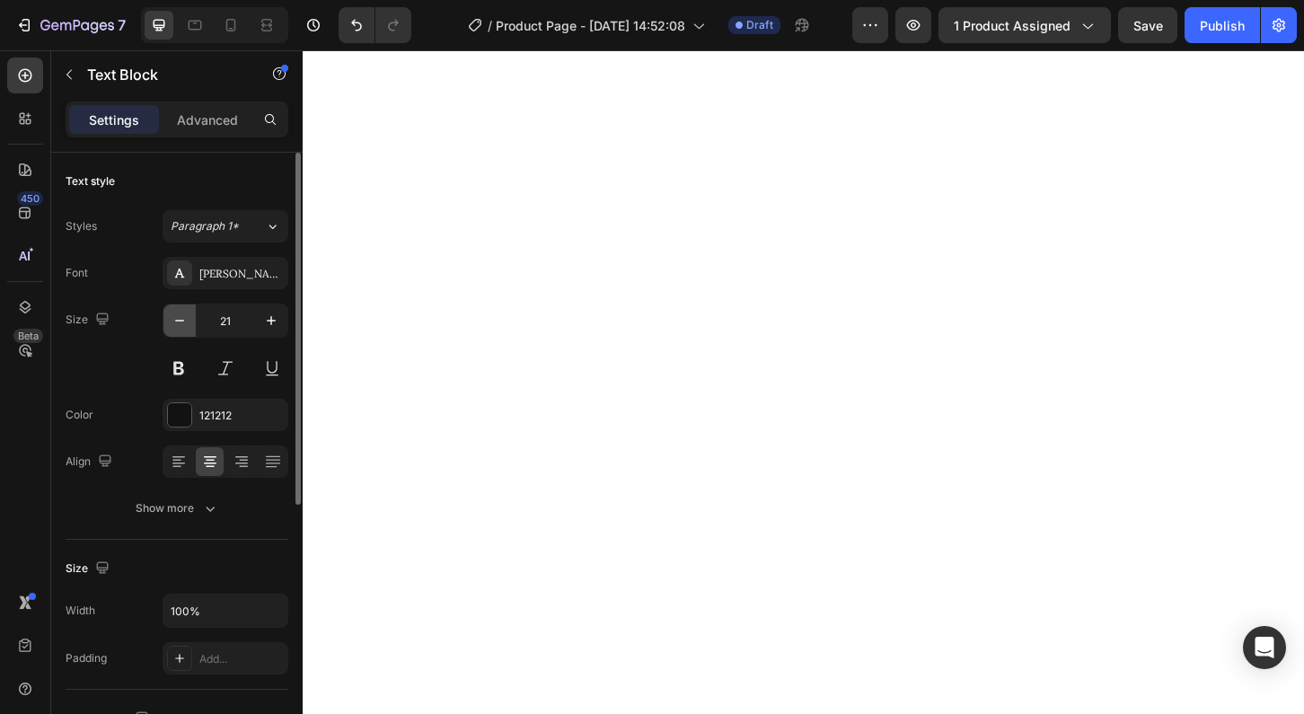
click at [180, 321] on icon "button" at bounding box center [179, 321] width 9 height 2
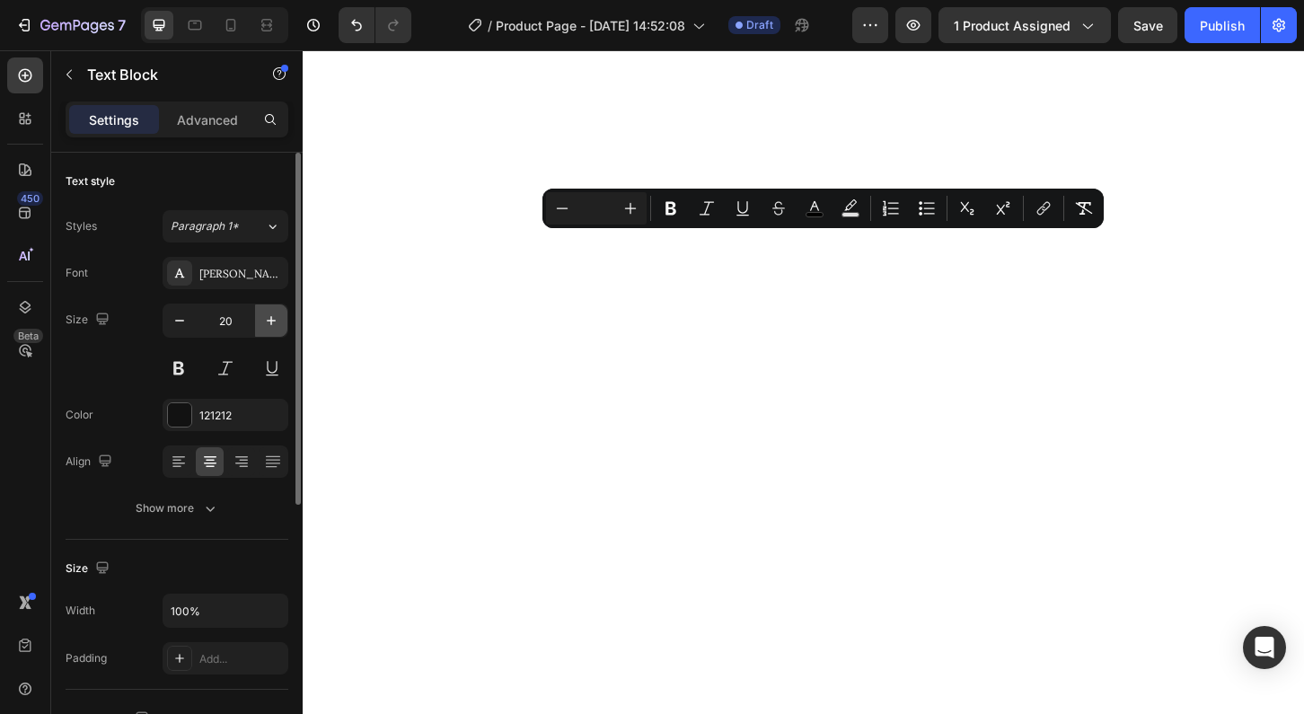
click at [279, 322] on icon "button" at bounding box center [271, 321] width 18 height 18
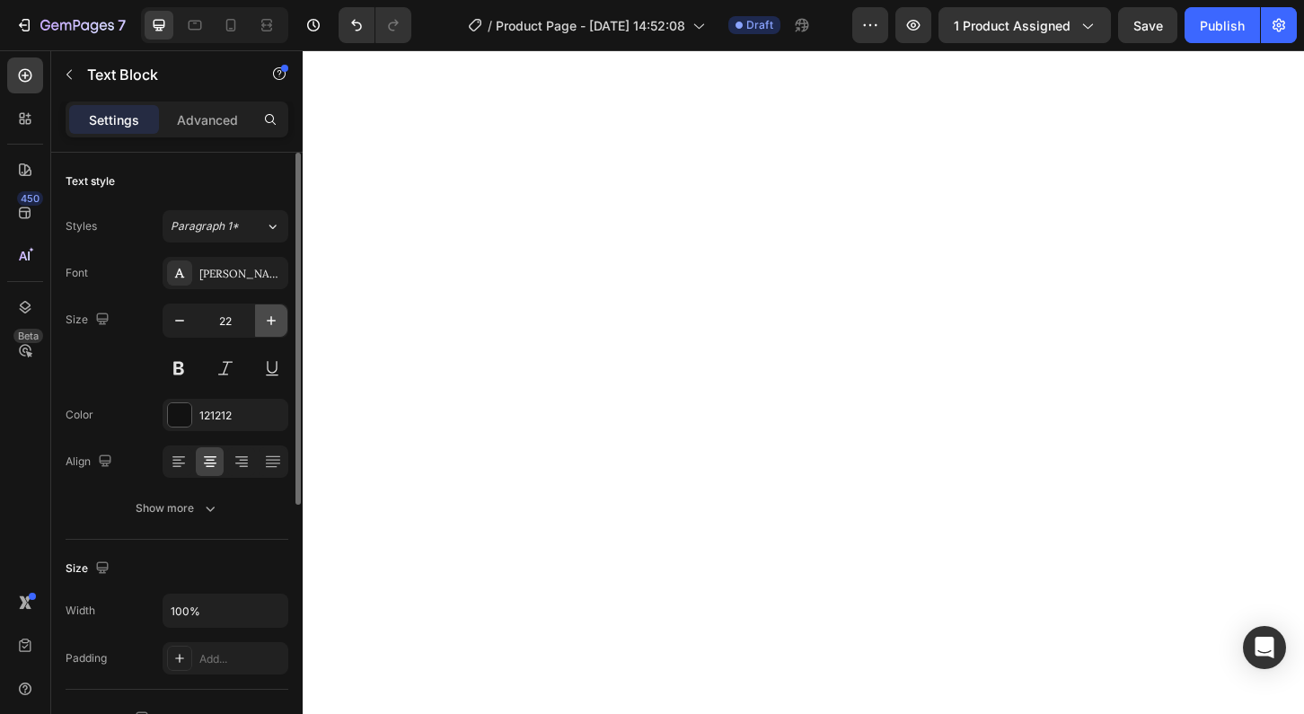
click at [279, 322] on icon "button" at bounding box center [271, 321] width 18 height 18
click at [178, 331] on button "button" at bounding box center [179, 320] width 32 height 32
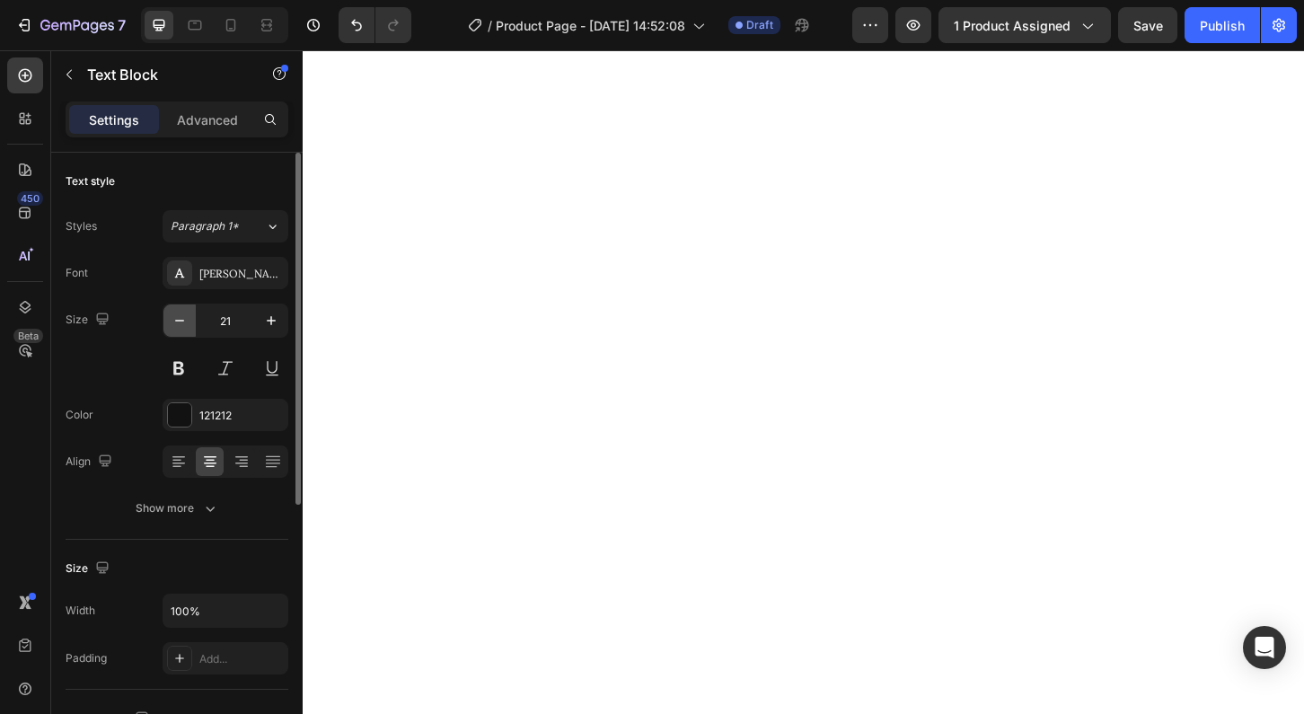
type input "20"
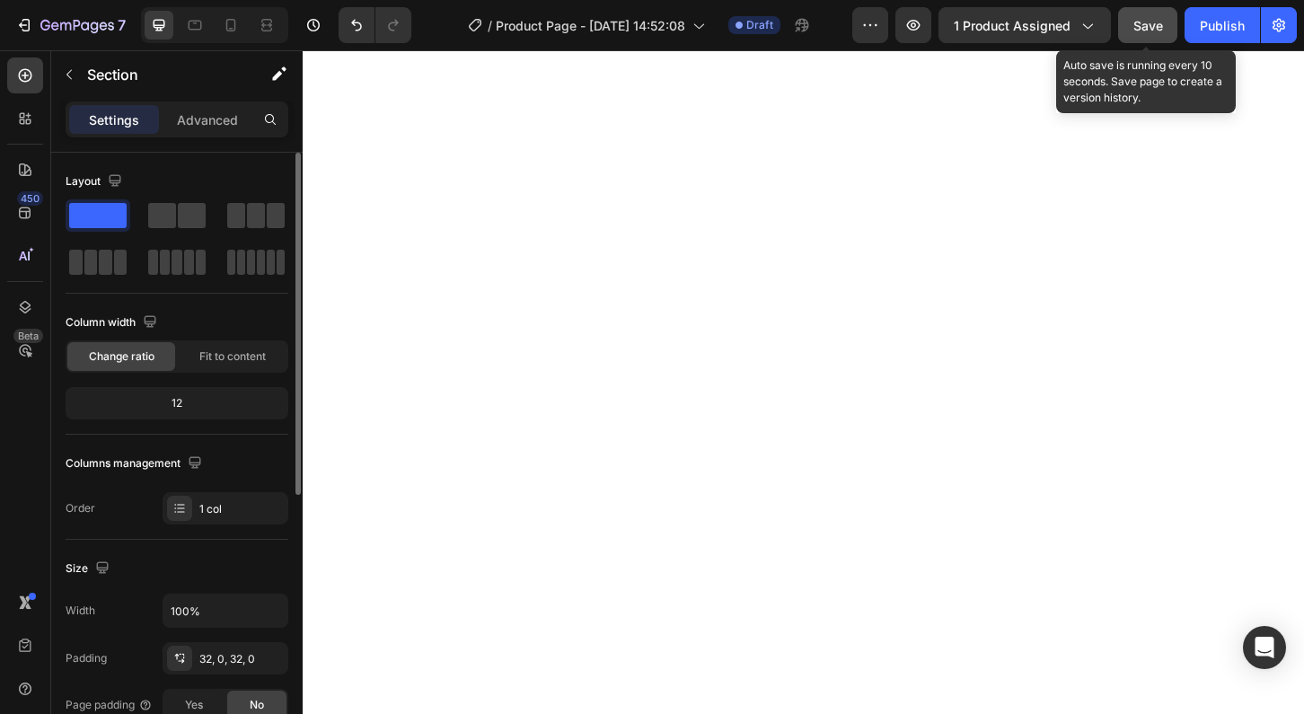
click at [1153, 18] on span "Save" at bounding box center [1148, 25] width 30 height 15
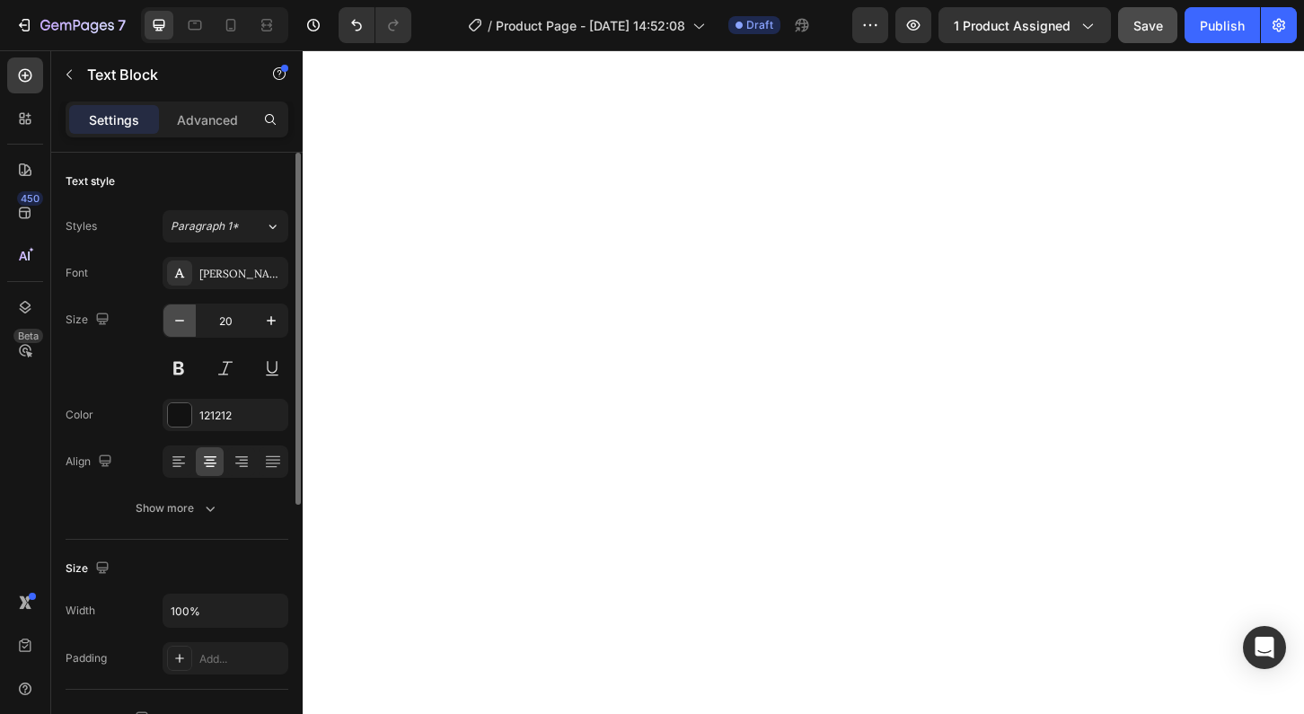
click at [184, 325] on icon "button" at bounding box center [180, 321] width 18 height 18
click at [268, 322] on icon "button" at bounding box center [271, 321] width 18 height 18
click at [265, 325] on icon "button" at bounding box center [271, 321] width 18 height 18
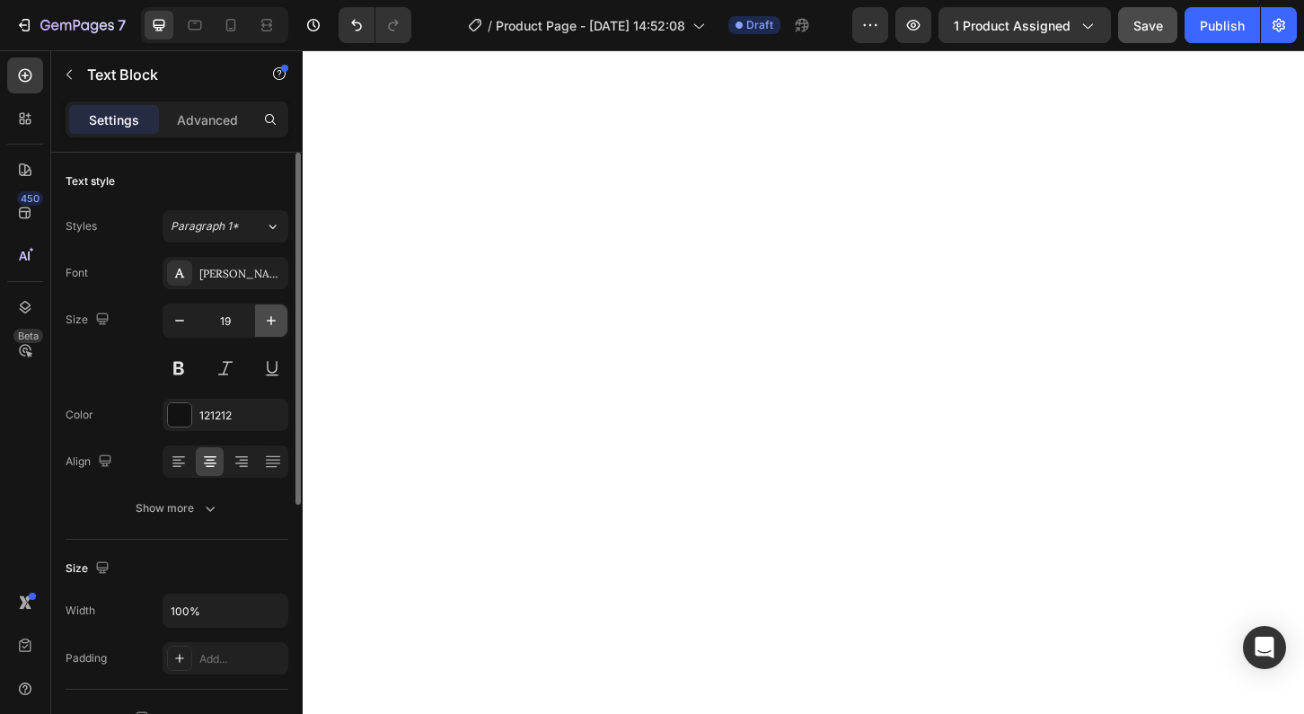
click at [265, 325] on icon "button" at bounding box center [271, 321] width 18 height 18
type input "21"
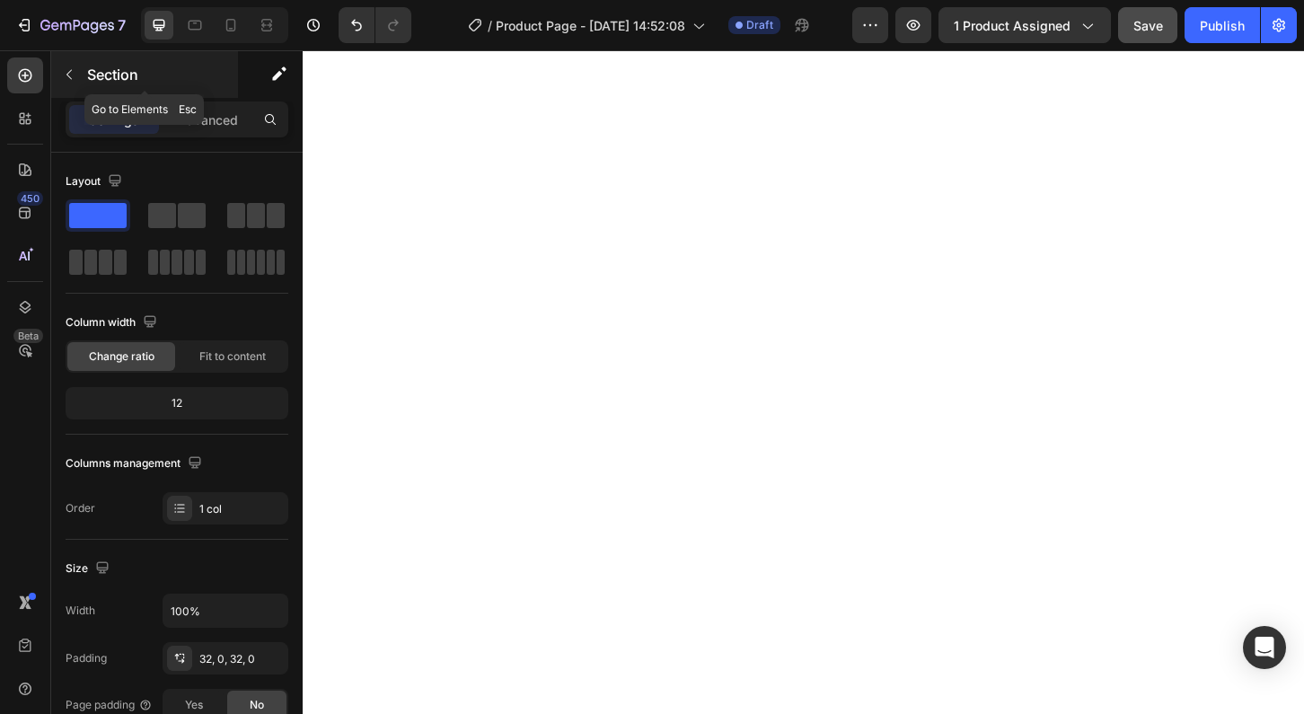
click at [153, 72] on p "Section" at bounding box center [160, 75] width 147 height 22
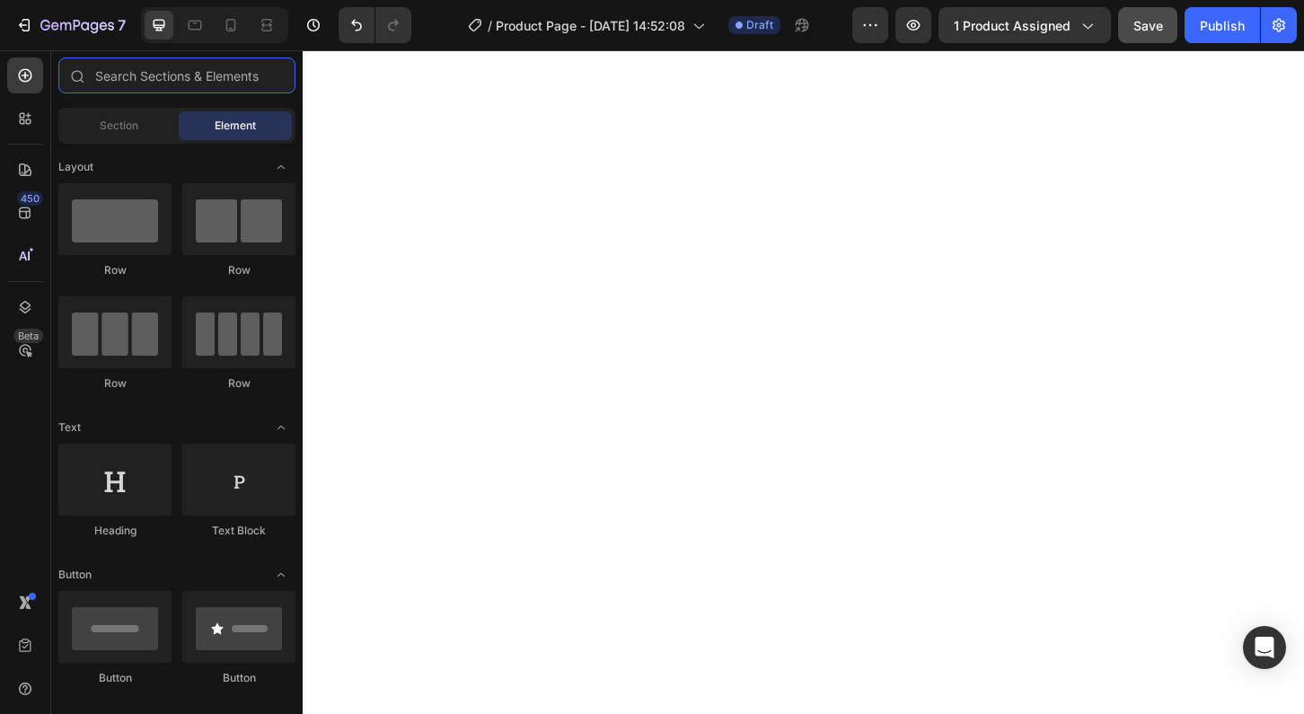
click at [153, 72] on input "text" at bounding box center [176, 75] width 237 height 36
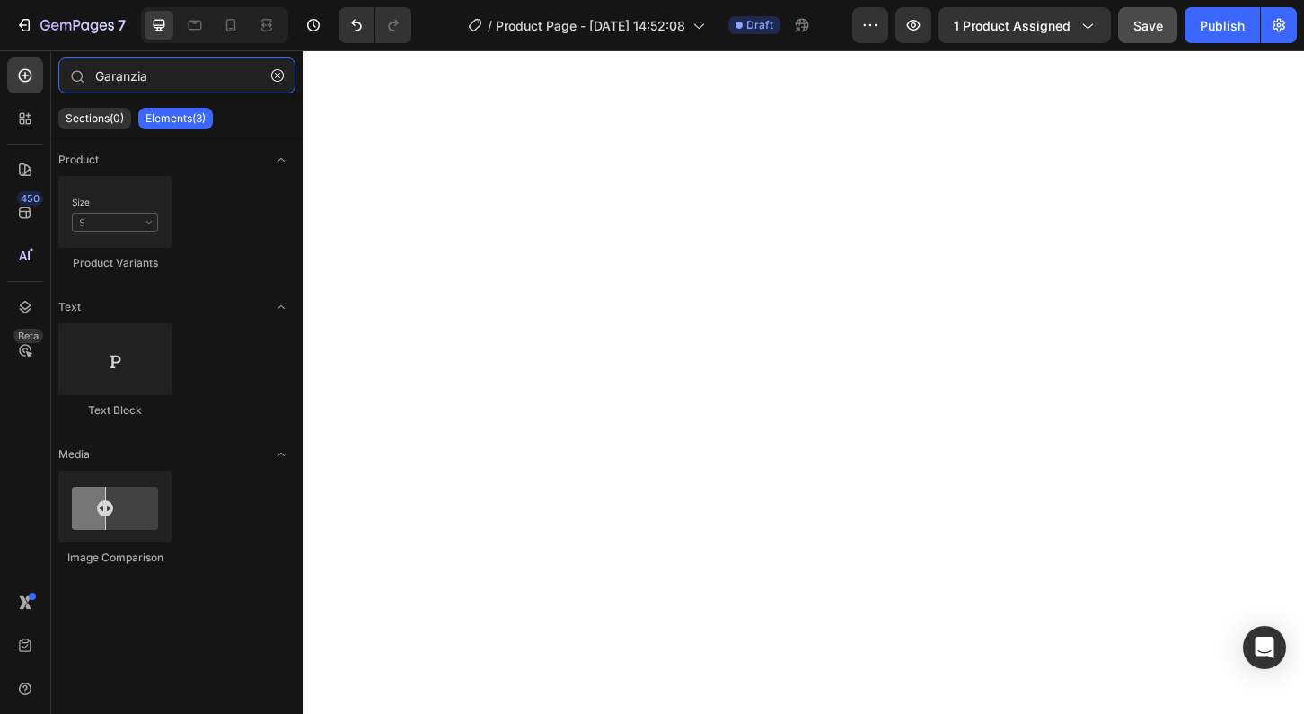
type input "Garanzia"
click at [279, 75] on icon "button" at bounding box center [277, 75] width 13 height 13
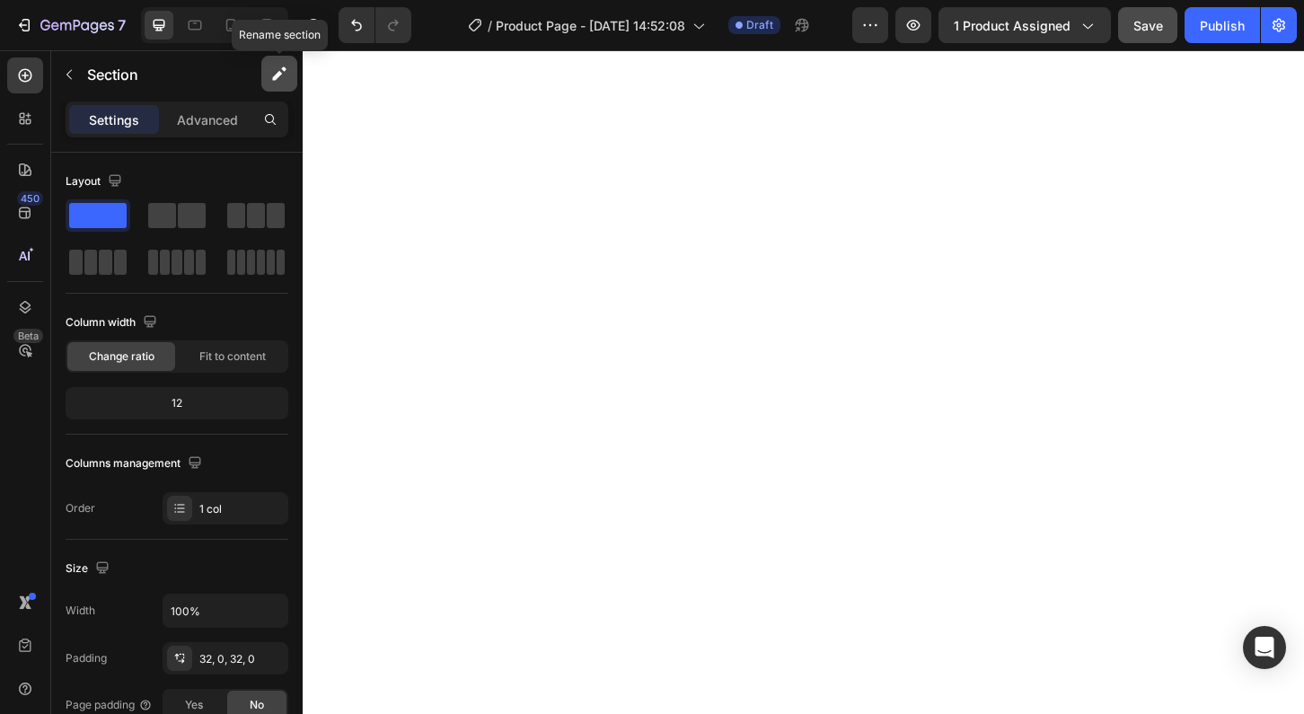
click at [272, 72] on icon "button" at bounding box center [279, 74] width 18 height 18
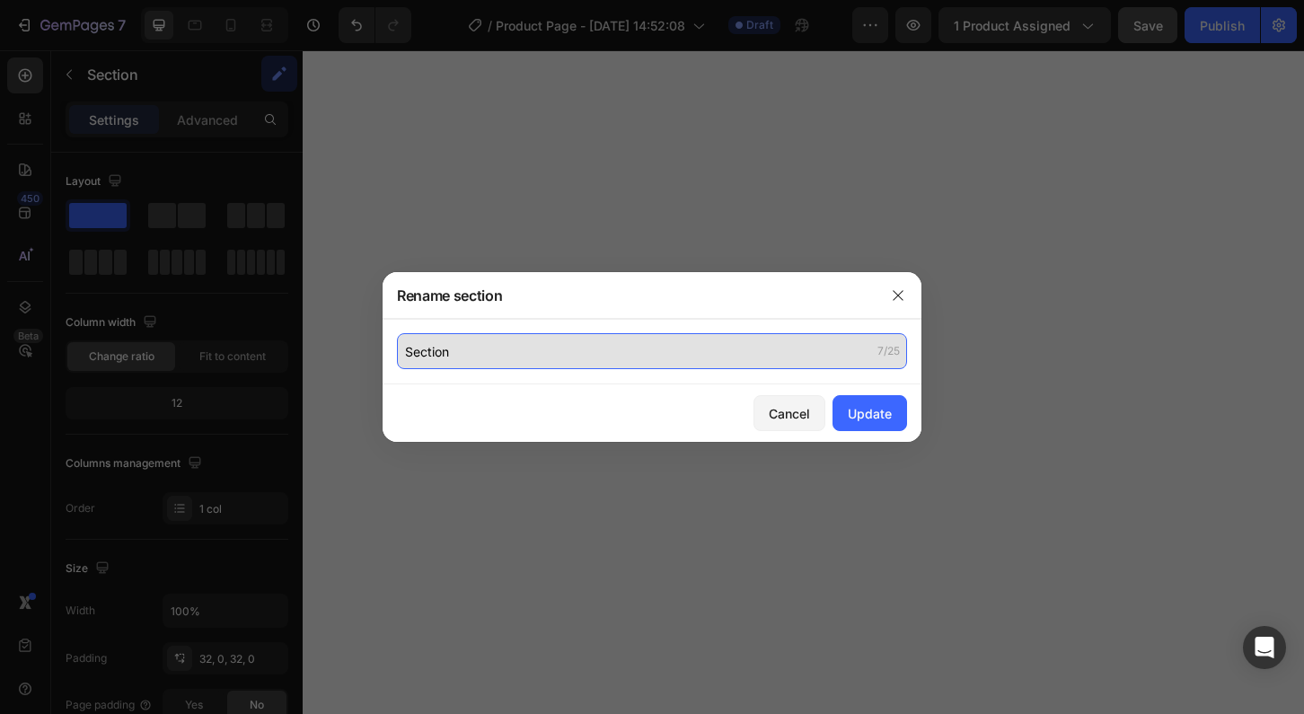
click at [428, 356] on input "Section" at bounding box center [652, 351] width 510 height 36
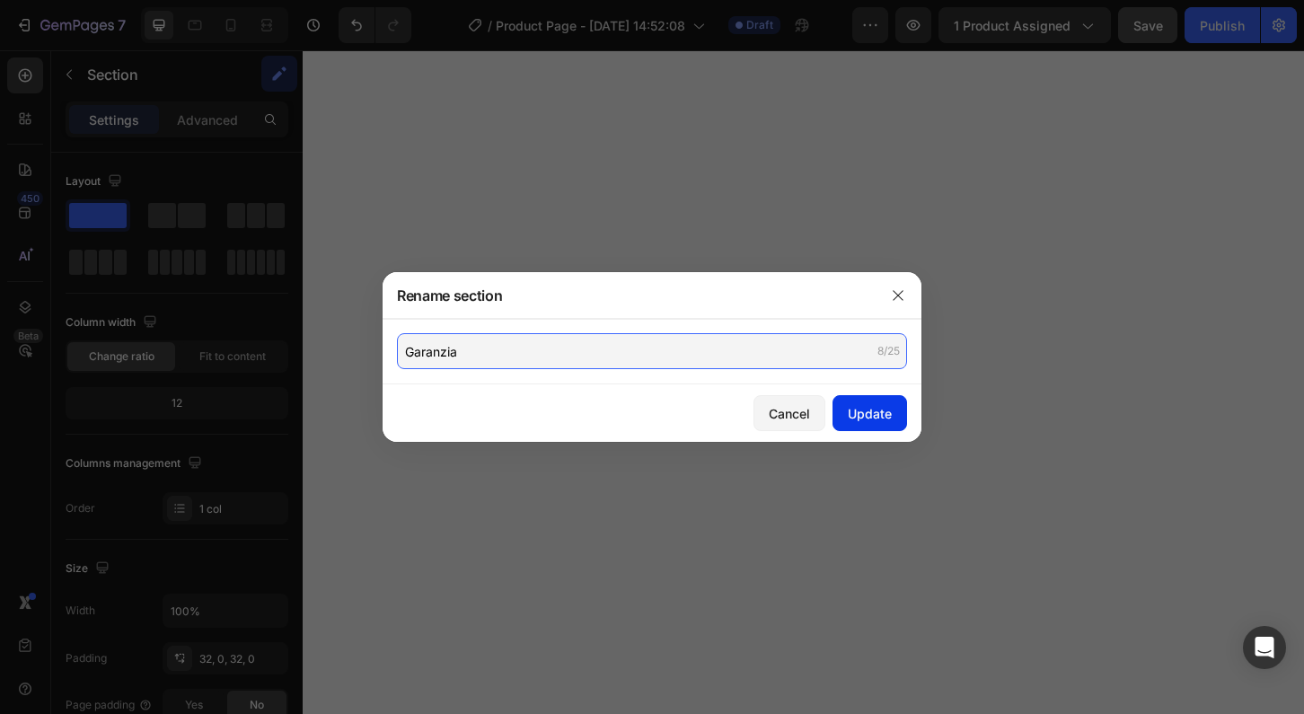
type input "Garanzia"
click at [872, 416] on div "Update" at bounding box center [869, 413] width 44 height 19
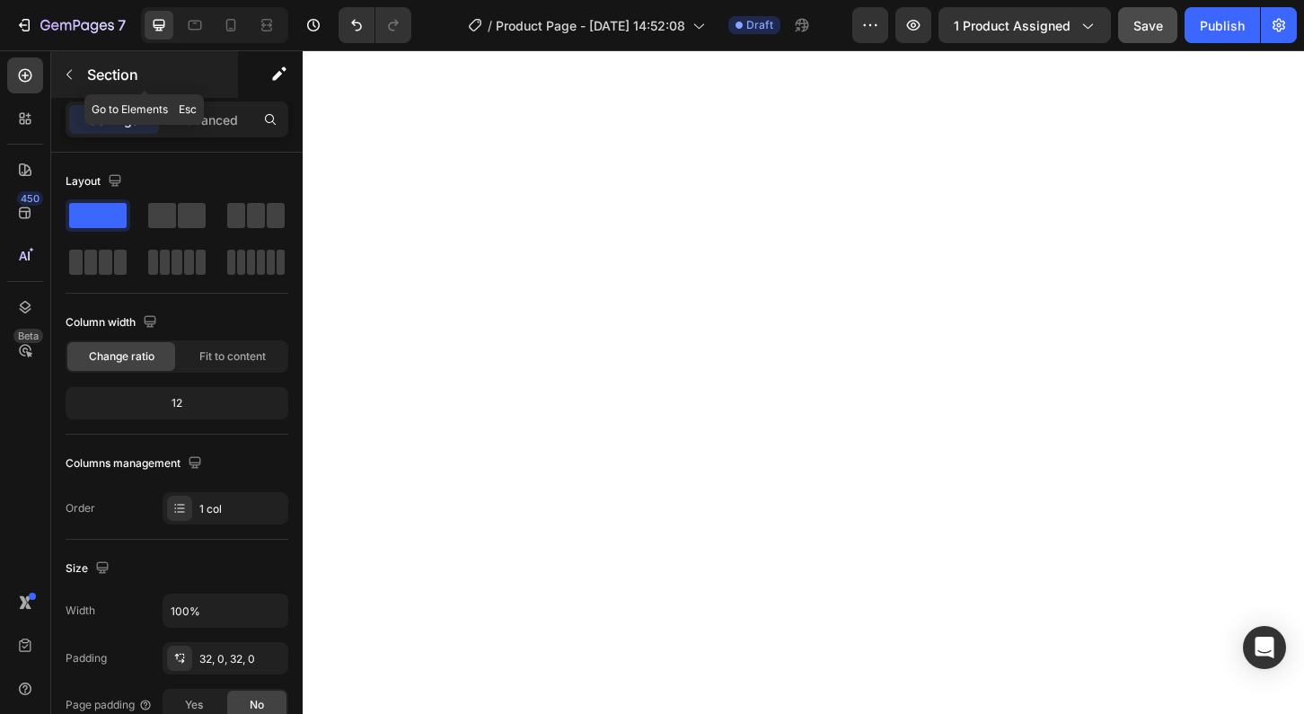
click at [89, 74] on p "Section" at bounding box center [160, 75] width 147 height 22
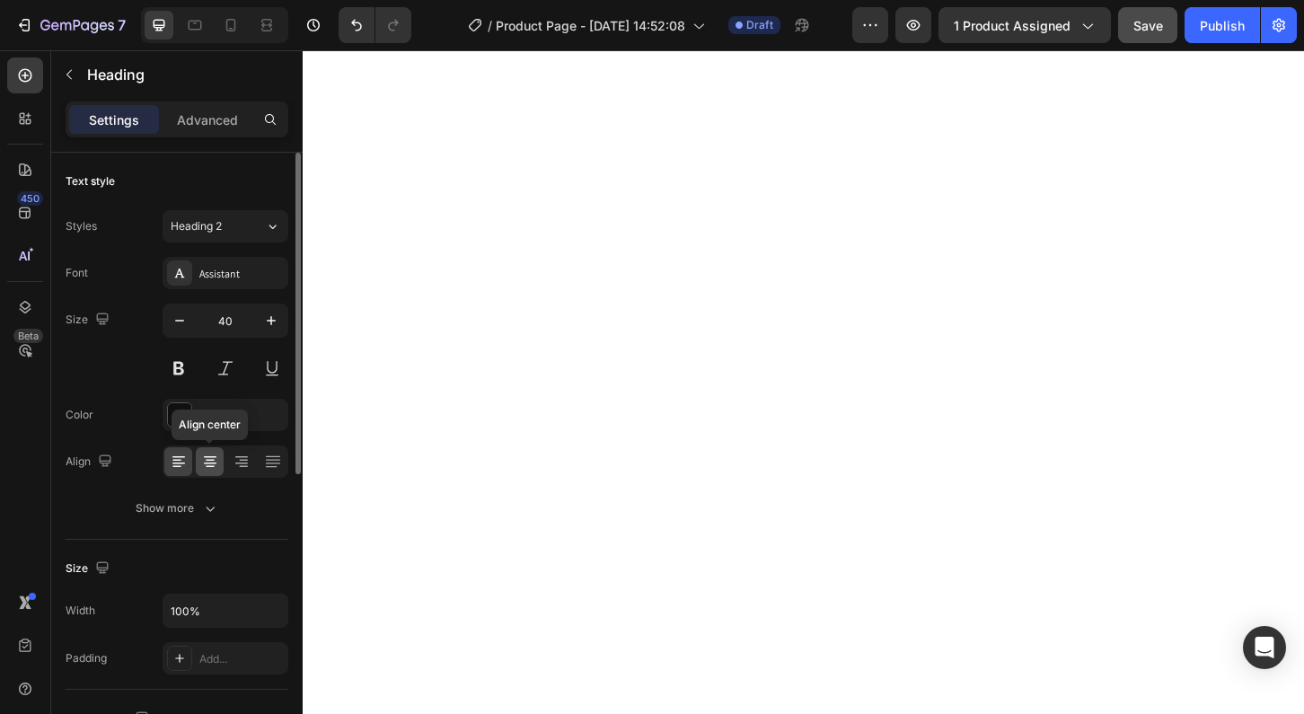
click at [210, 465] on icon at bounding box center [210, 461] width 18 height 18
click at [215, 281] on div "Assistant" at bounding box center [241, 274] width 84 height 16
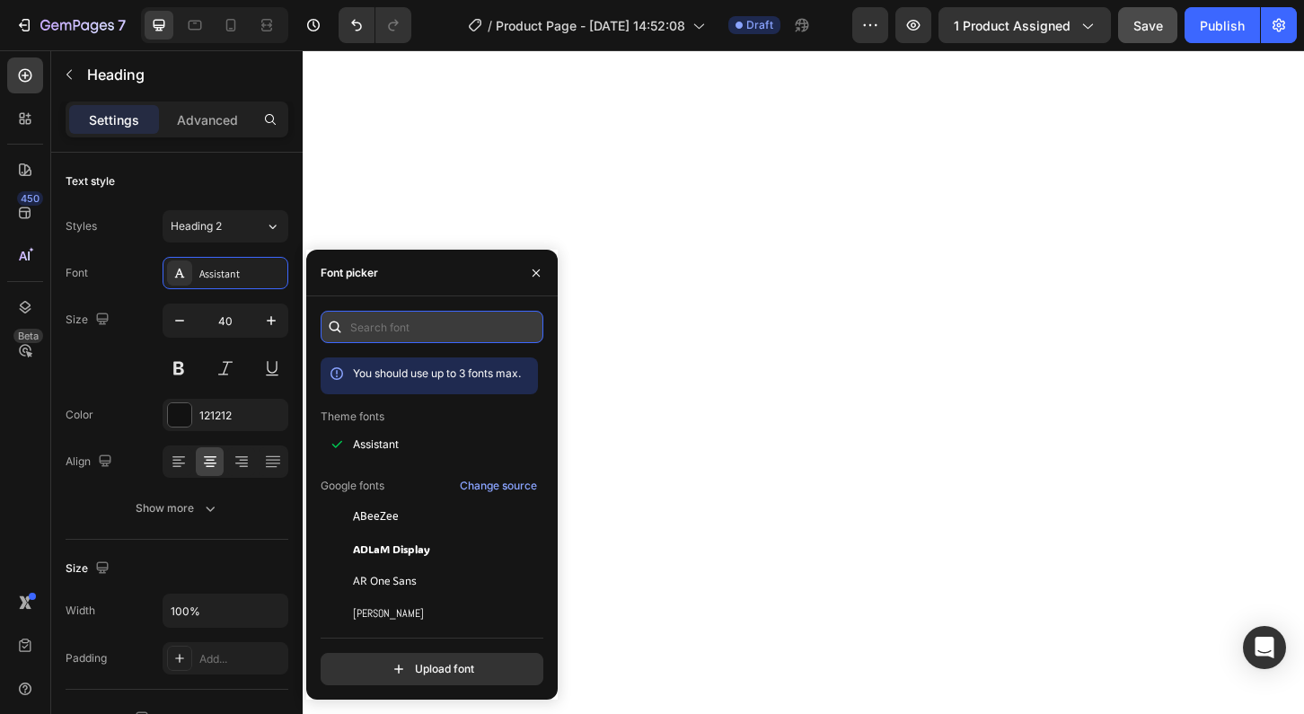
click at [391, 334] on input "text" at bounding box center [432, 327] width 223 height 32
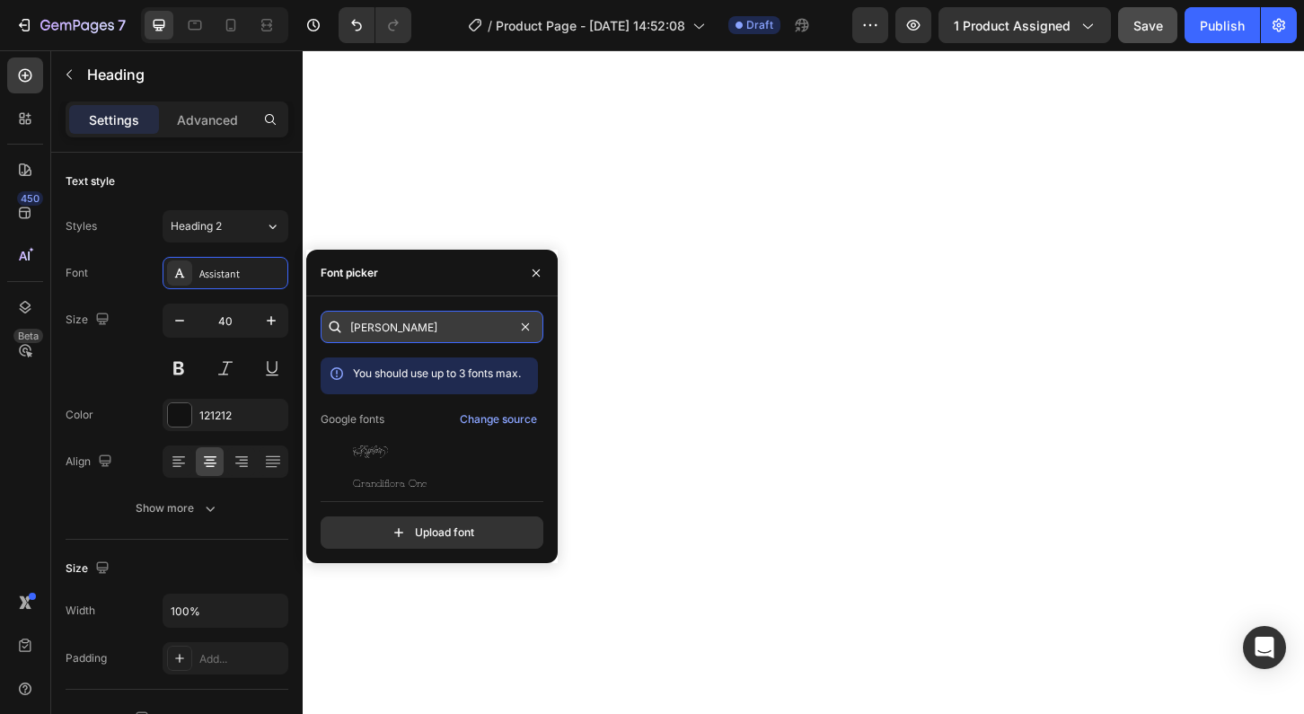
type input "[PERSON_NAME]"
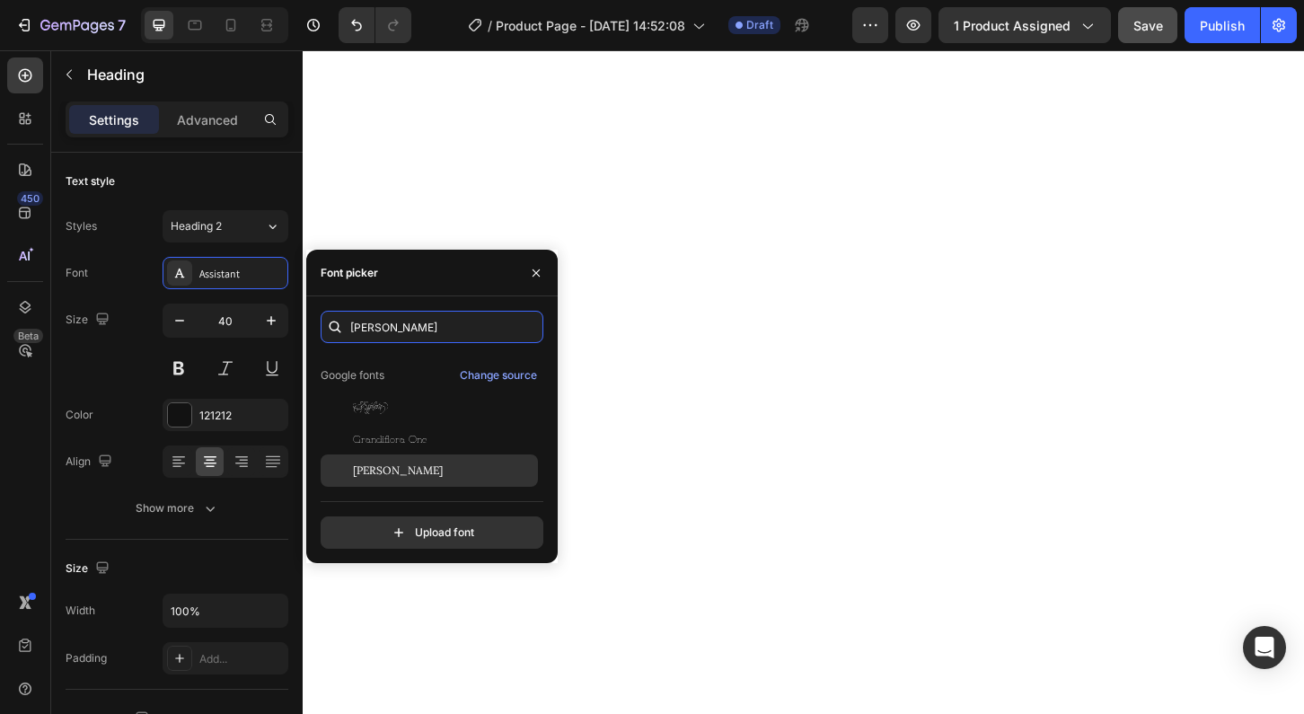
scroll to position [44, 0]
click at [372, 469] on span "[PERSON_NAME]" at bounding box center [398, 470] width 90 height 16
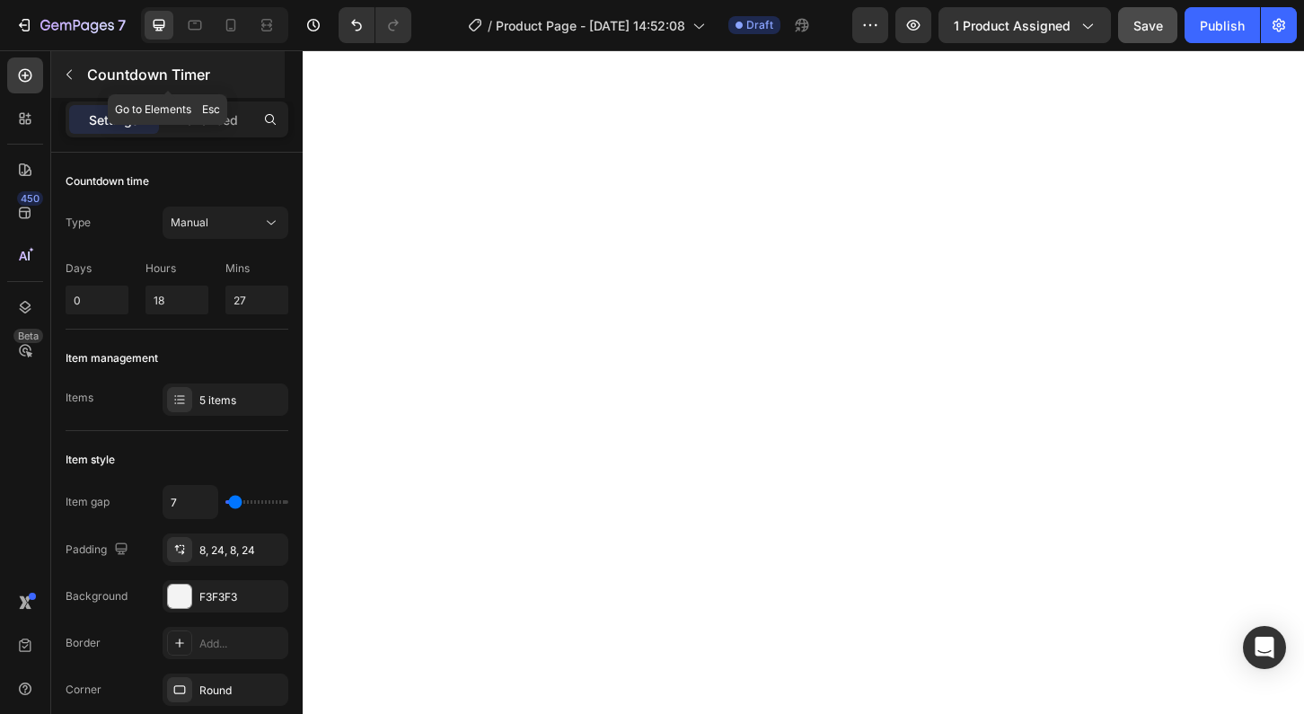
click at [75, 74] on icon "button" at bounding box center [69, 74] width 14 height 14
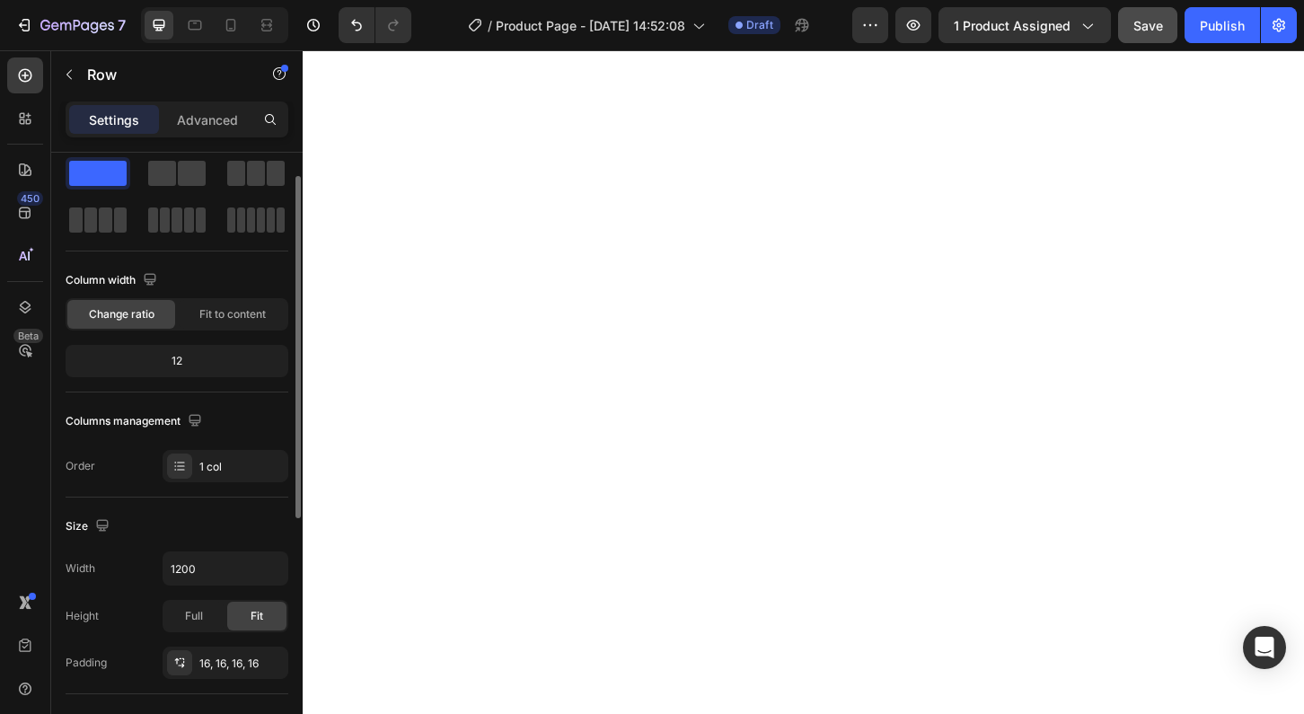
scroll to position [0, 0]
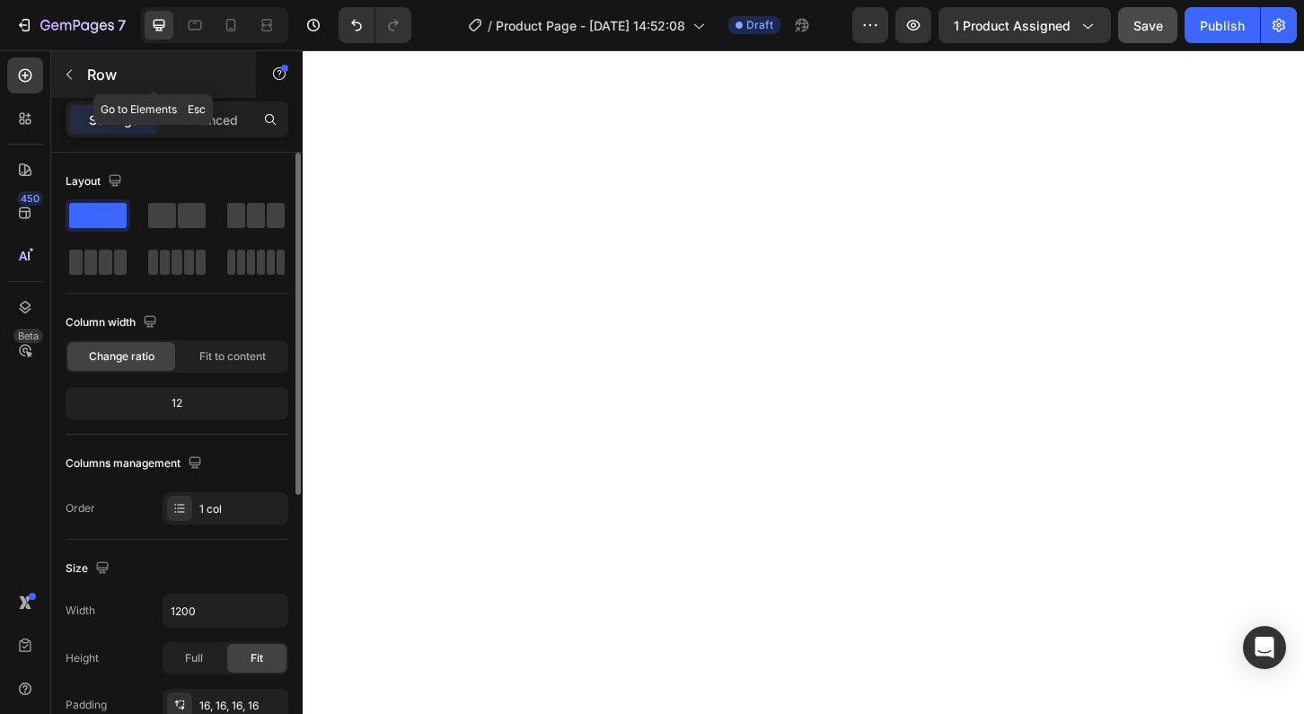
click at [88, 70] on p "Row" at bounding box center [163, 75] width 153 height 22
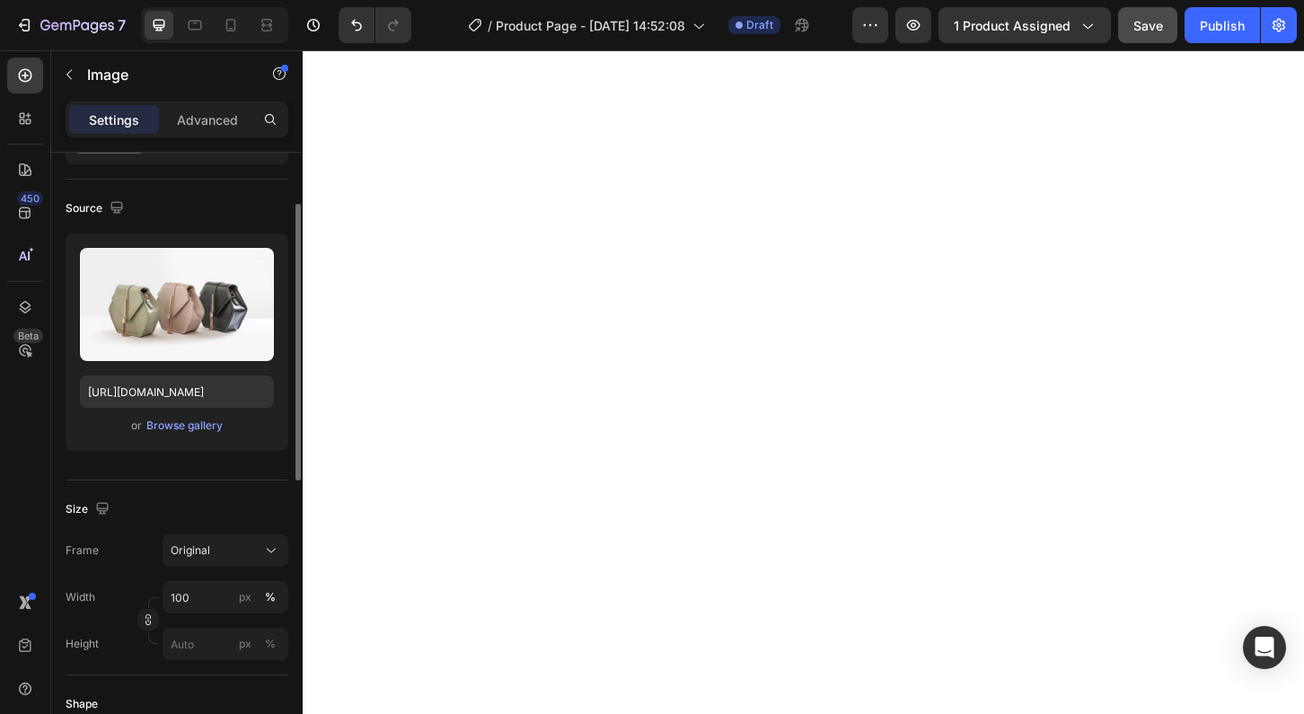
scroll to position [117, 0]
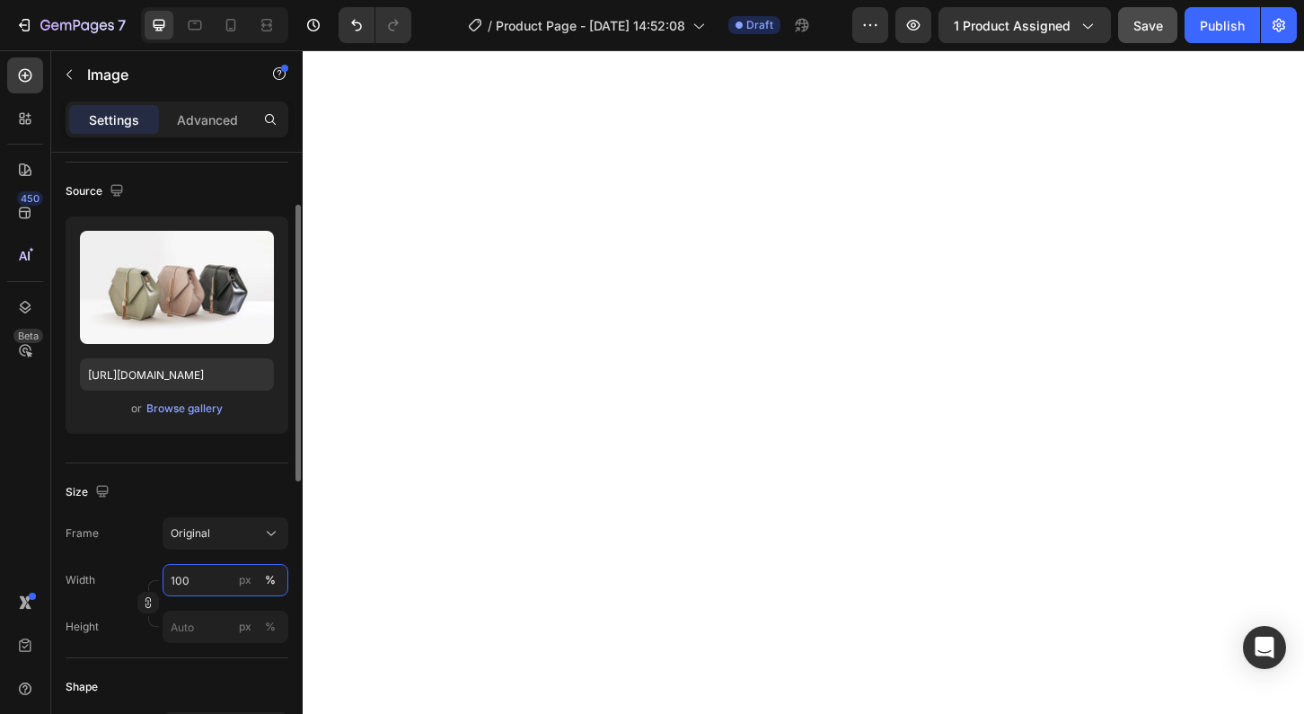
click at [179, 581] on input "100" at bounding box center [225, 580] width 126 height 32
type input "50"
click at [193, 408] on div "Browse gallery" at bounding box center [184, 408] width 76 height 16
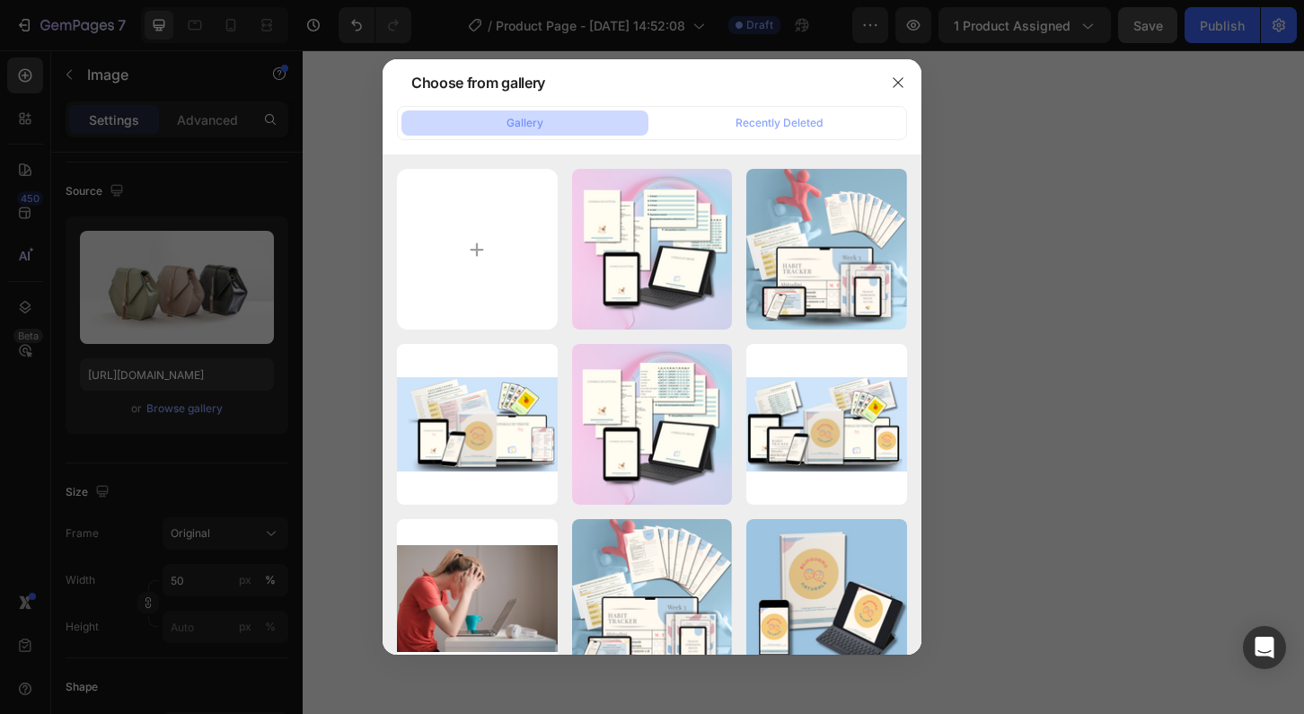
type input "C:\fakepath\Mockup - prod princ-2.png"
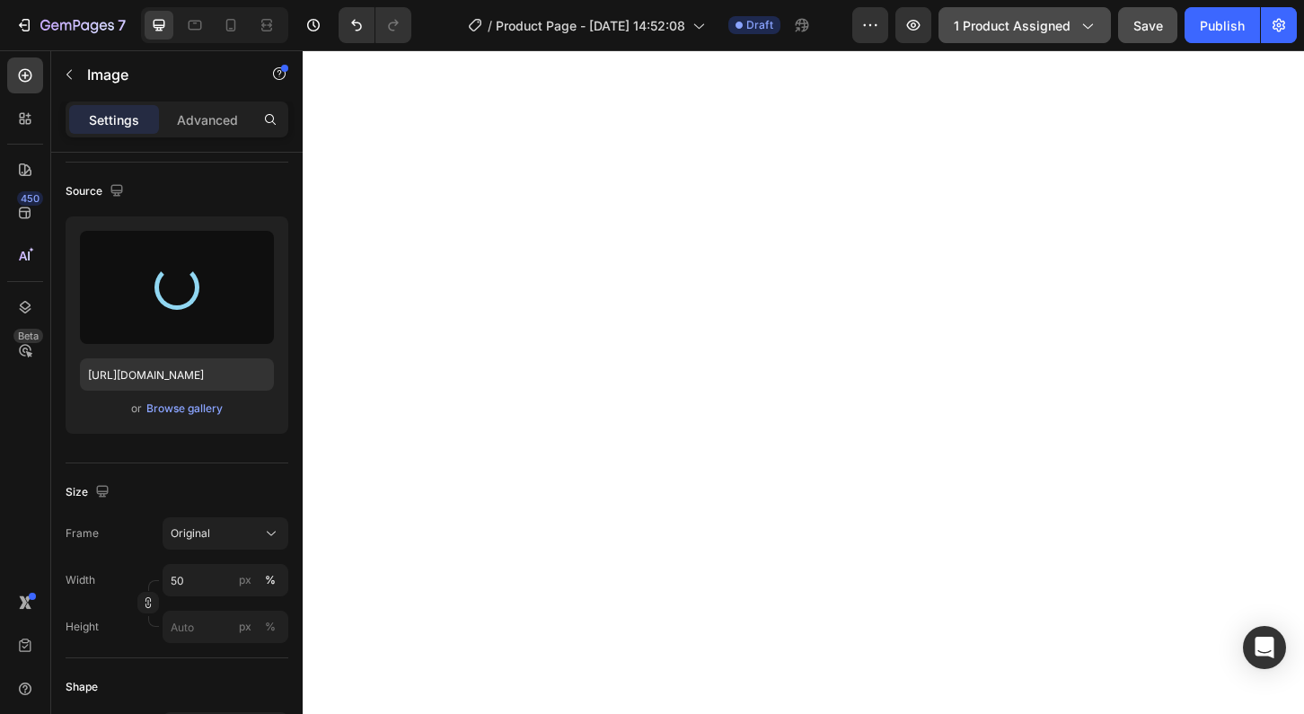
type input "[URL][DOMAIN_NAME]"
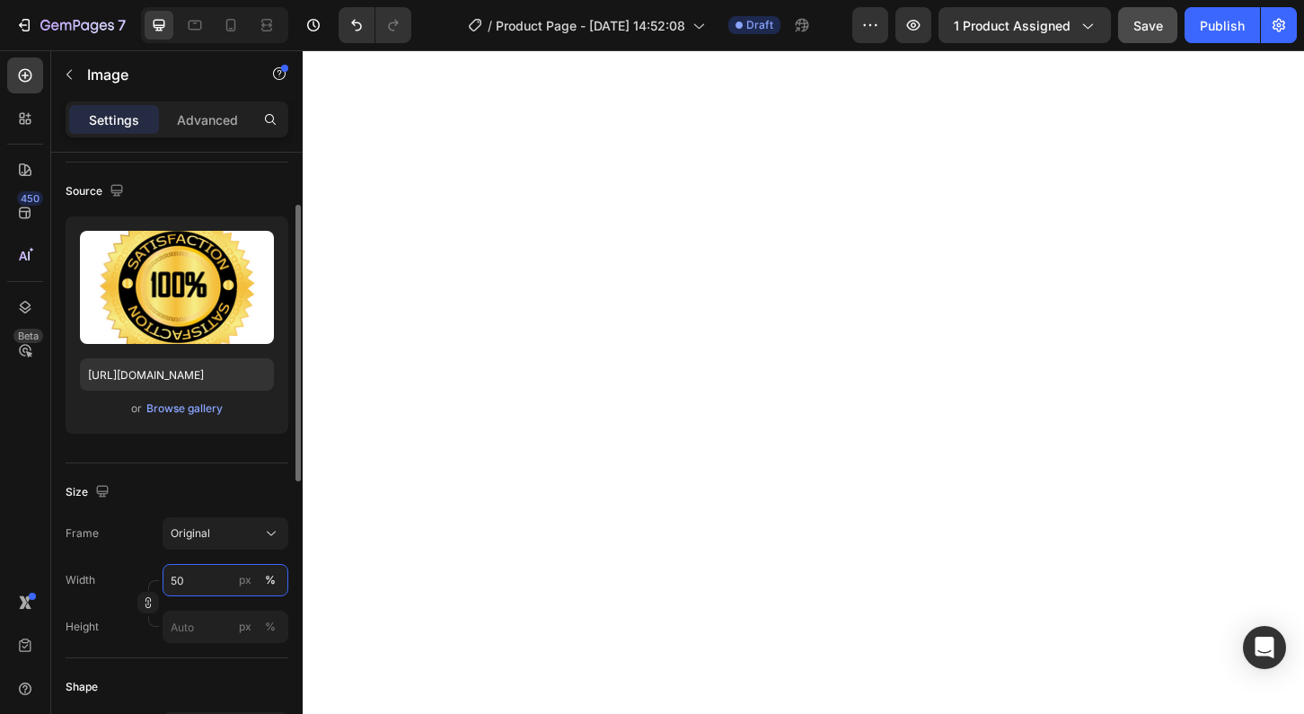
click at [176, 584] on input "50" at bounding box center [225, 580] width 126 height 32
type input "20"
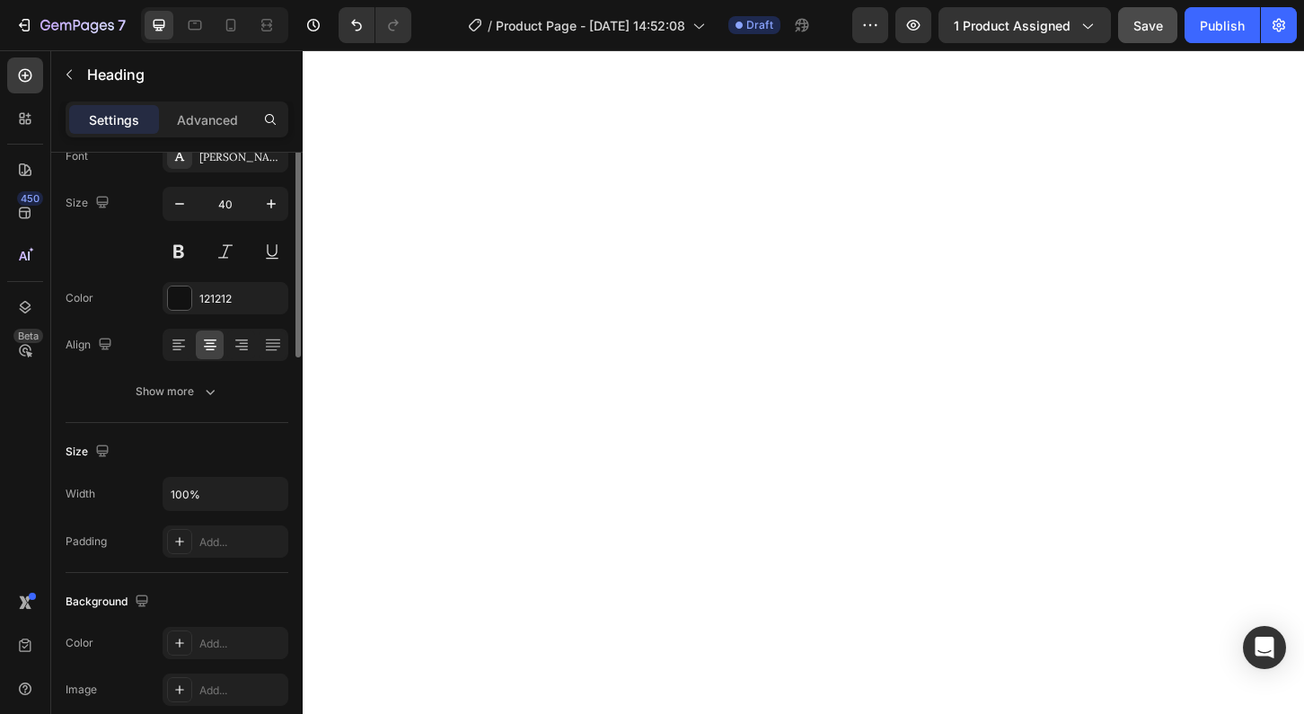
scroll to position [0, 0]
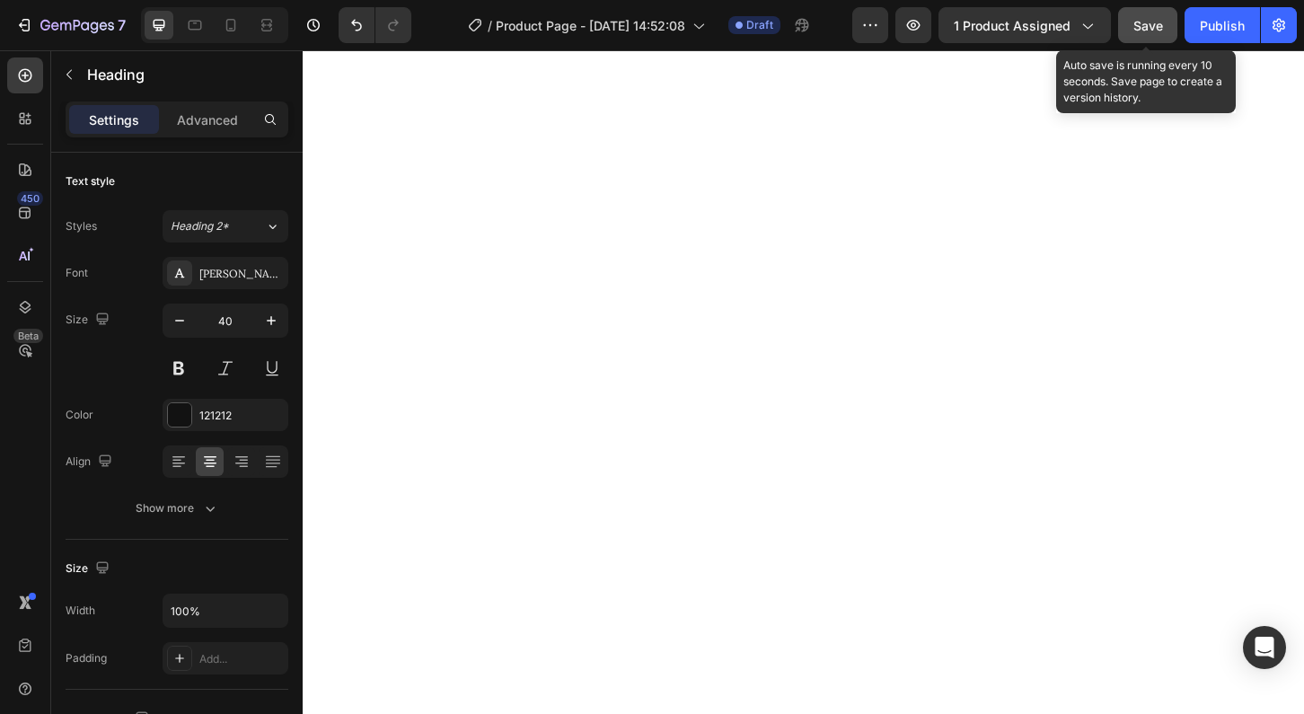
click at [1149, 24] on span "Save" at bounding box center [1148, 25] width 30 height 15
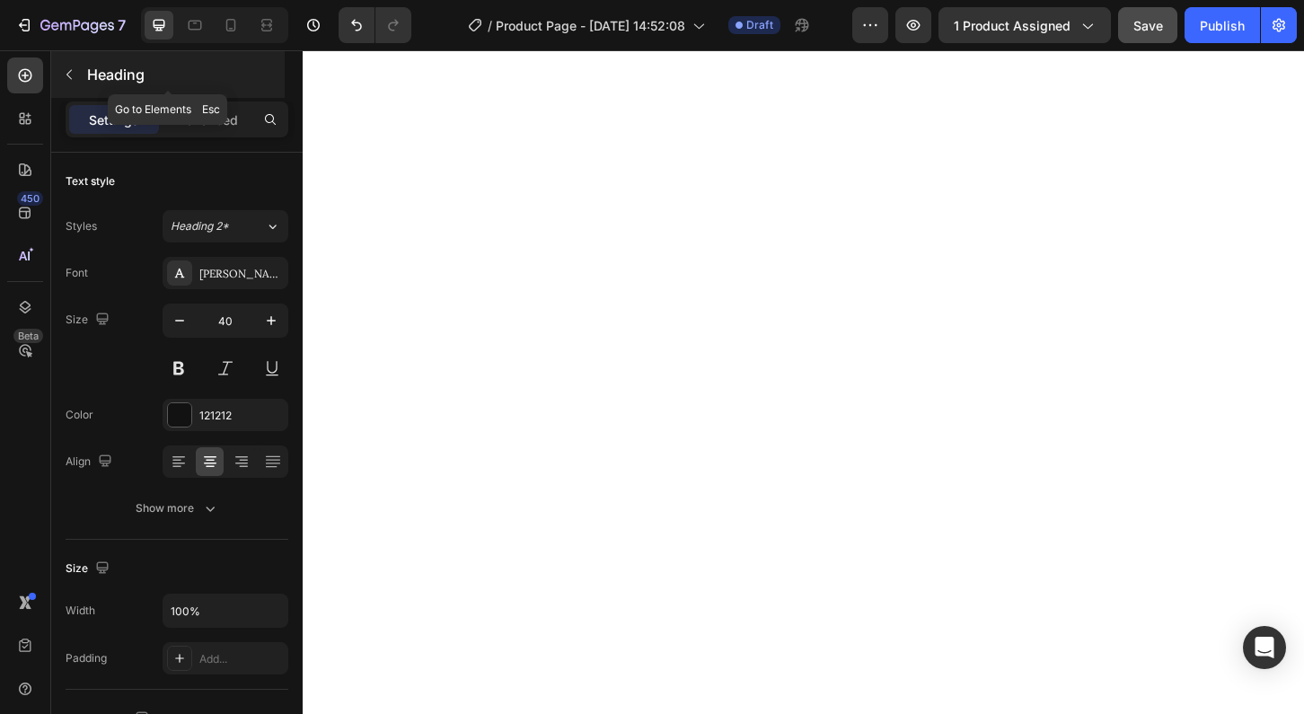
click at [108, 66] on p "Heading" at bounding box center [184, 75] width 194 height 22
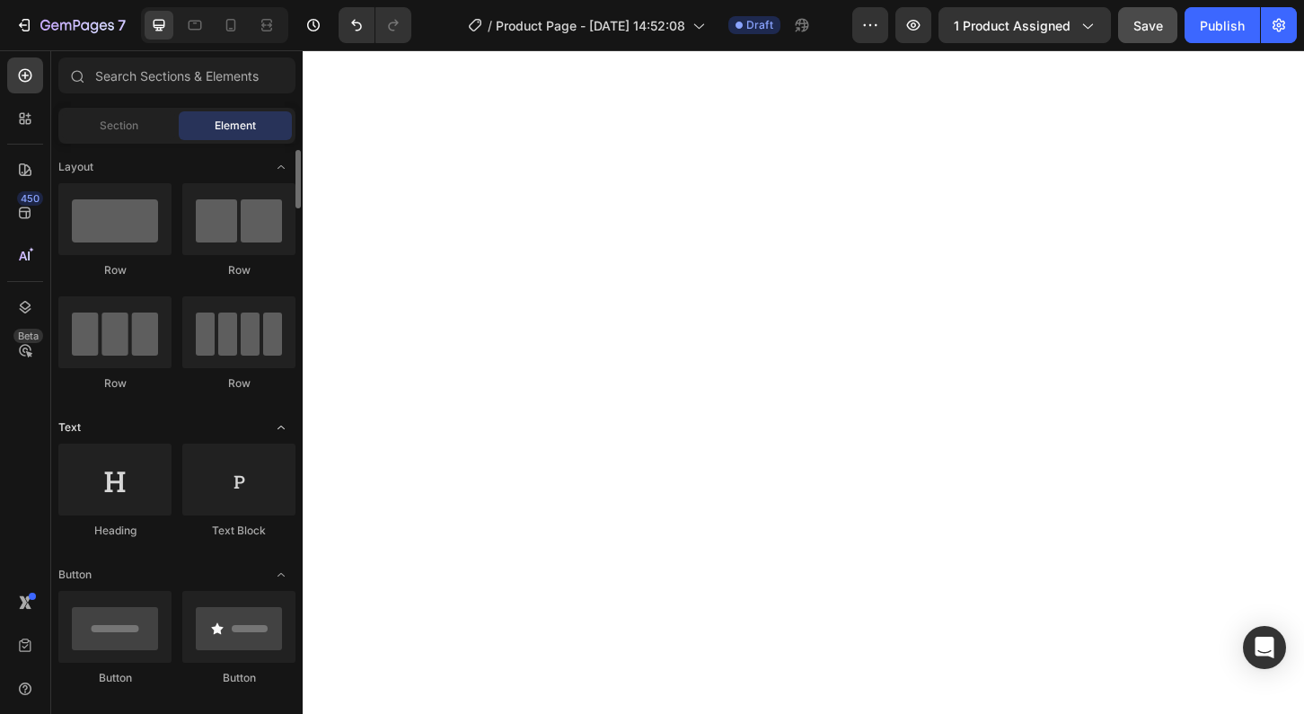
scroll to position [22, 0]
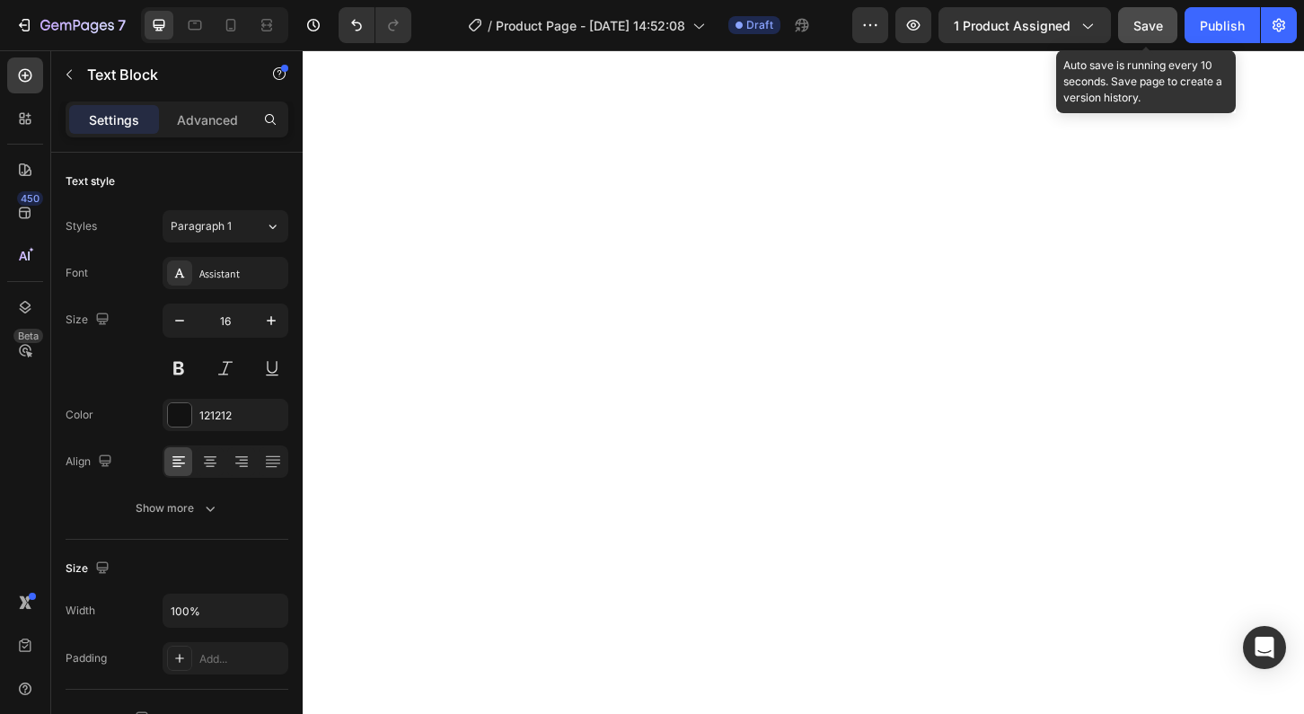
click at [1156, 22] on span "Save" at bounding box center [1148, 25] width 30 height 15
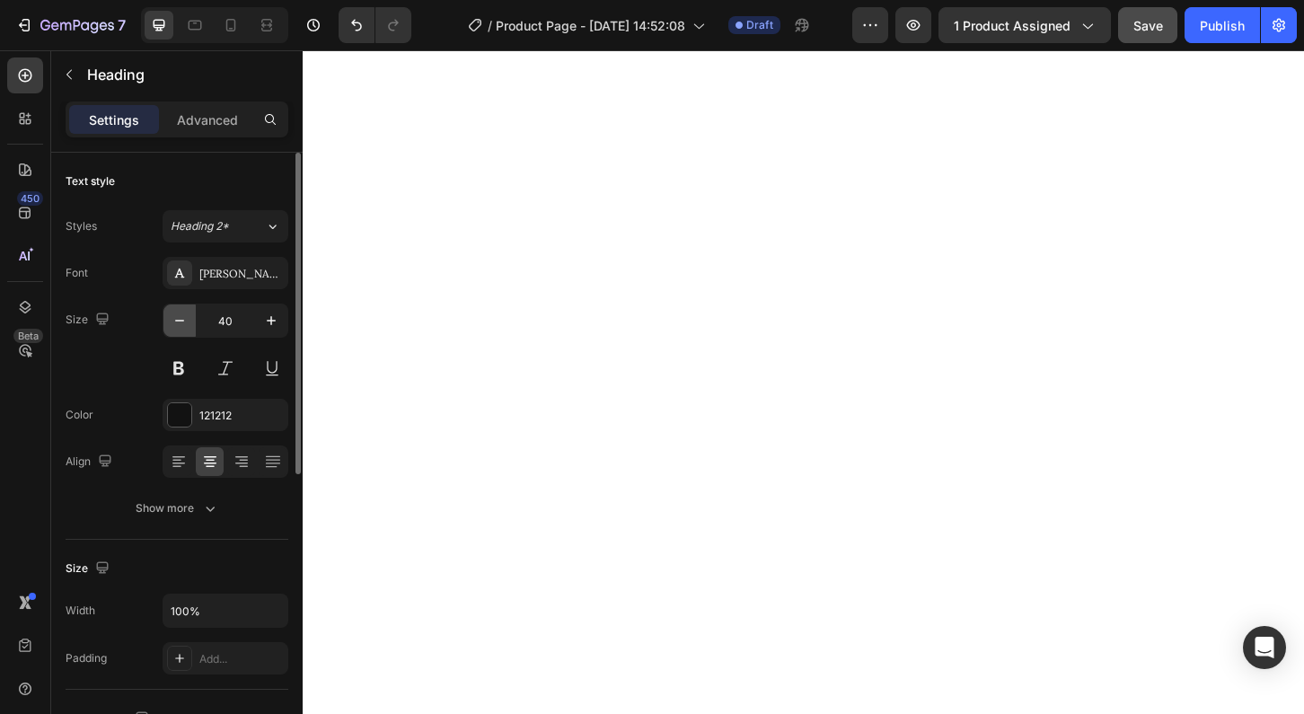
click at [180, 322] on icon "button" at bounding box center [180, 321] width 18 height 18
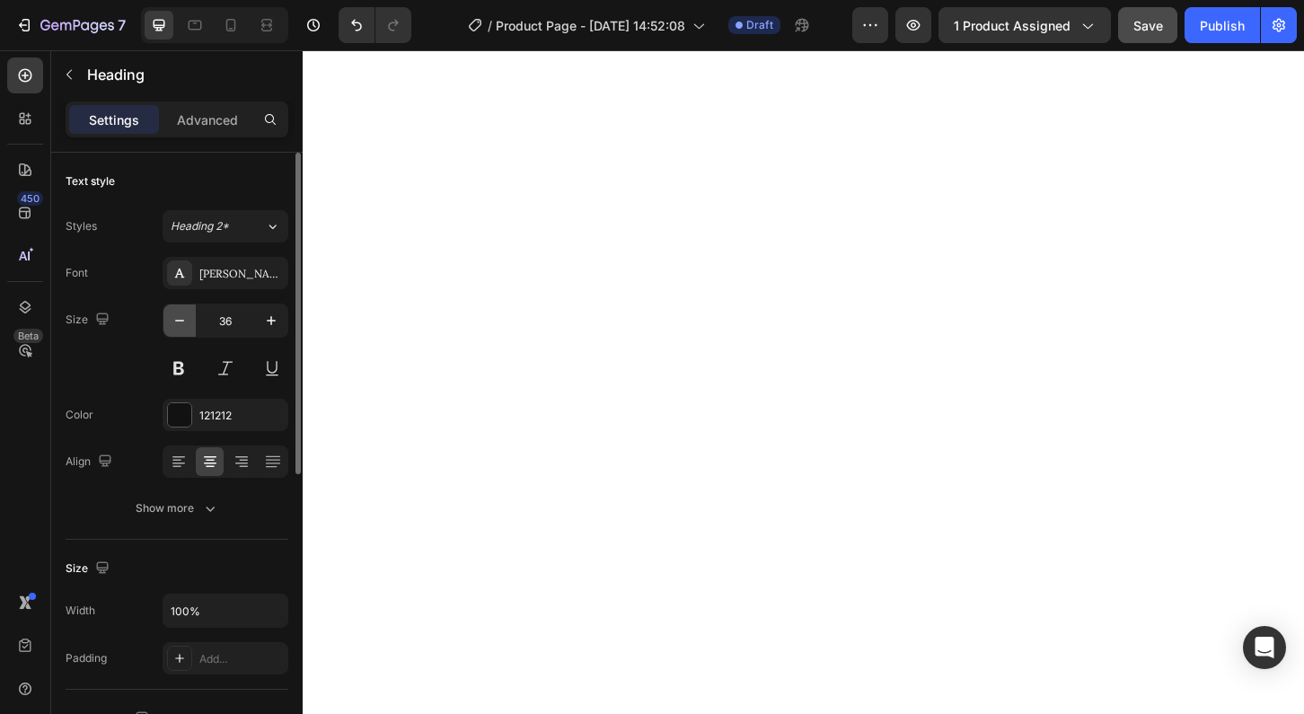
type input "35"
